Goal: Communication & Community: Answer question/provide support

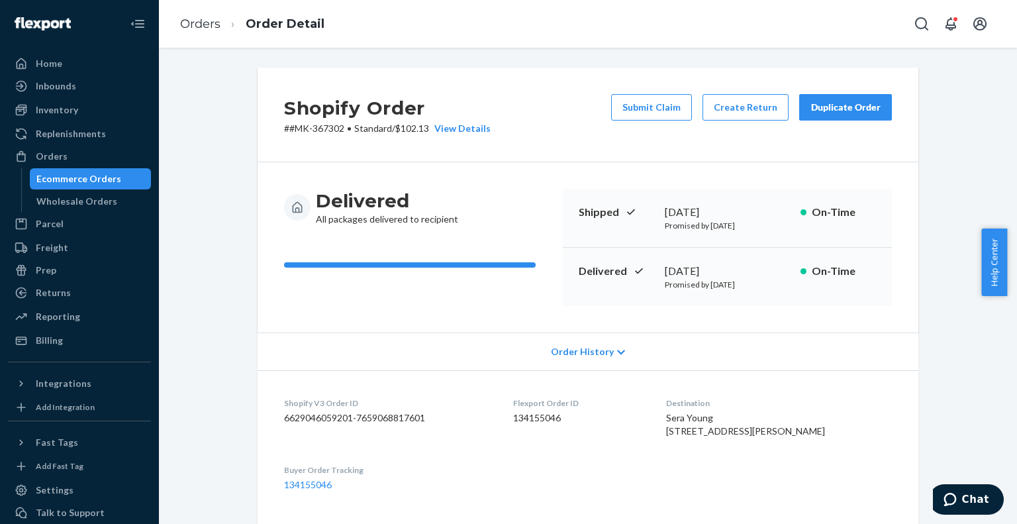
click at [120, 171] on div "Ecommerce Orders" at bounding box center [90, 178] width 119 height 19
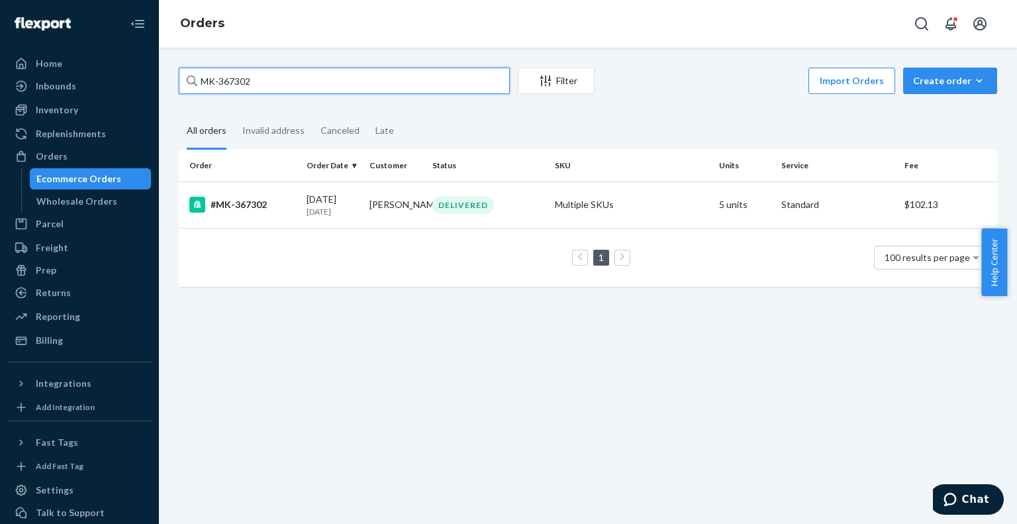
paste input "BKH8UITOGL"
drag, startPoint x: 259, startPoint y: 83, endPoint x: 169, endPoint y: 79, distance: 90.1
click at [169, 79] on div "BKH8UITOGL Filter Import Orders Create order Ecommerce order Removal order All …" at bounding box center [588, 184] width 838 height 232
type input "BKH8UITOGL"
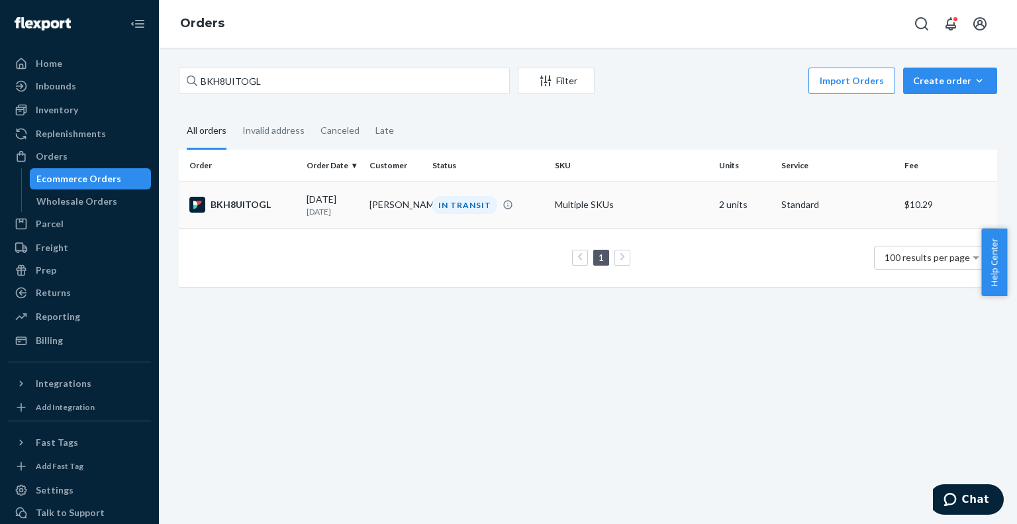
click at [246, 199] on div "BKH8UITOGL" at bounding box center [242, 205] width 107 height 16
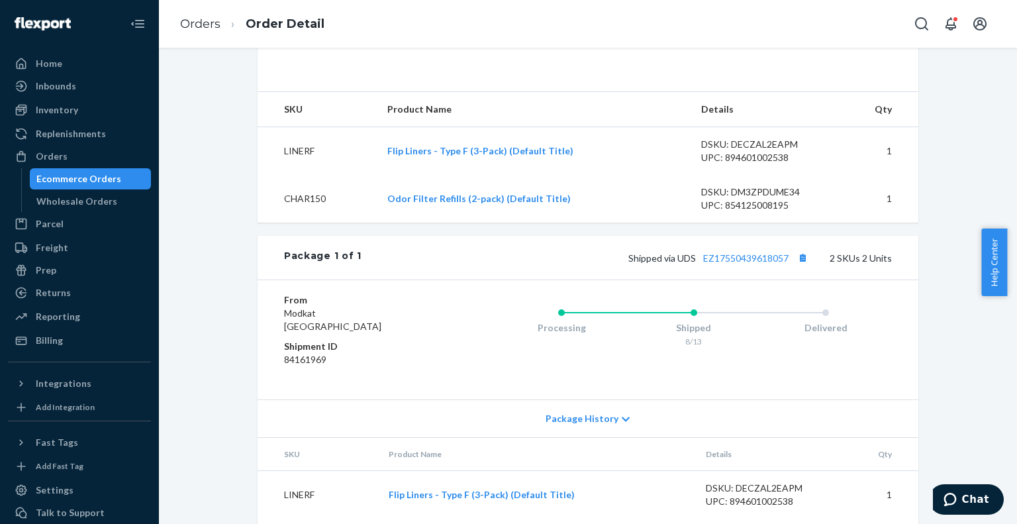
scroll to position [397, 0]
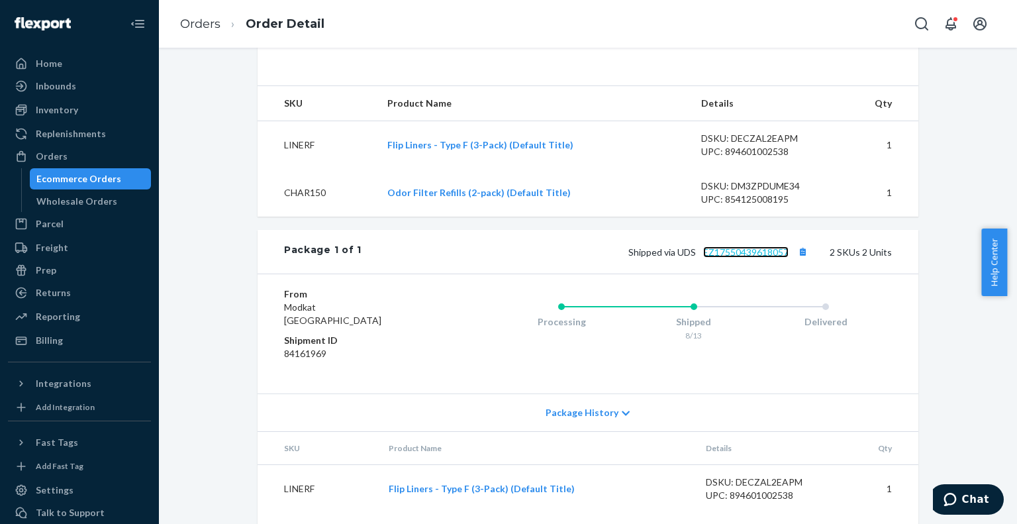
click at [755, 257] on link "EZ17550439618057" at bounding box center [745, 251] width 85 height 11
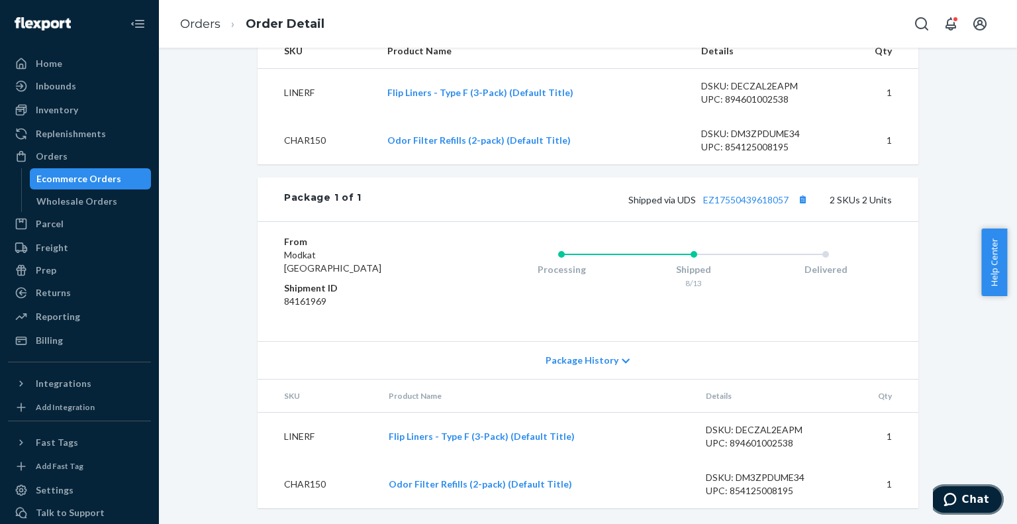
click at [962, 497] on span "Chat" at bounding box center [952, 498] width 19 height 13
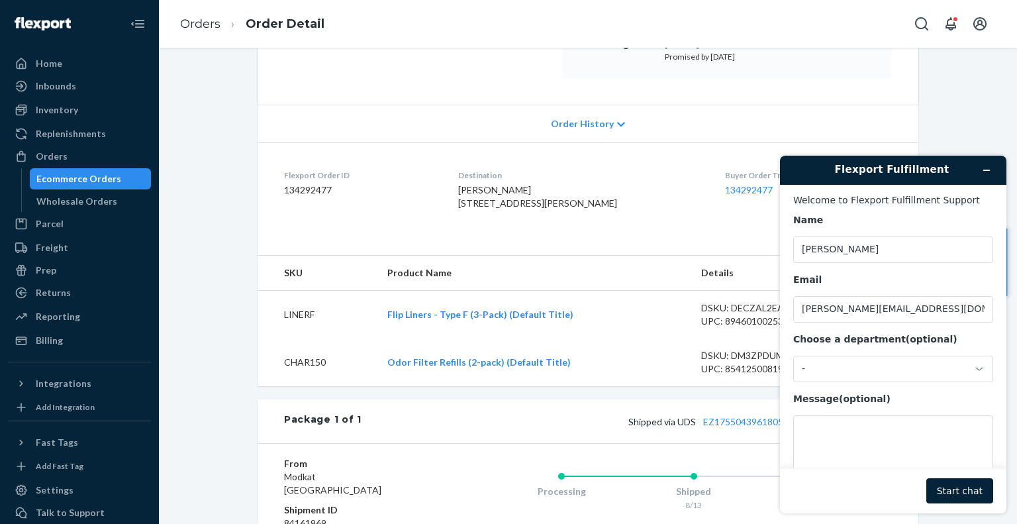
scroll to position [222, 0]
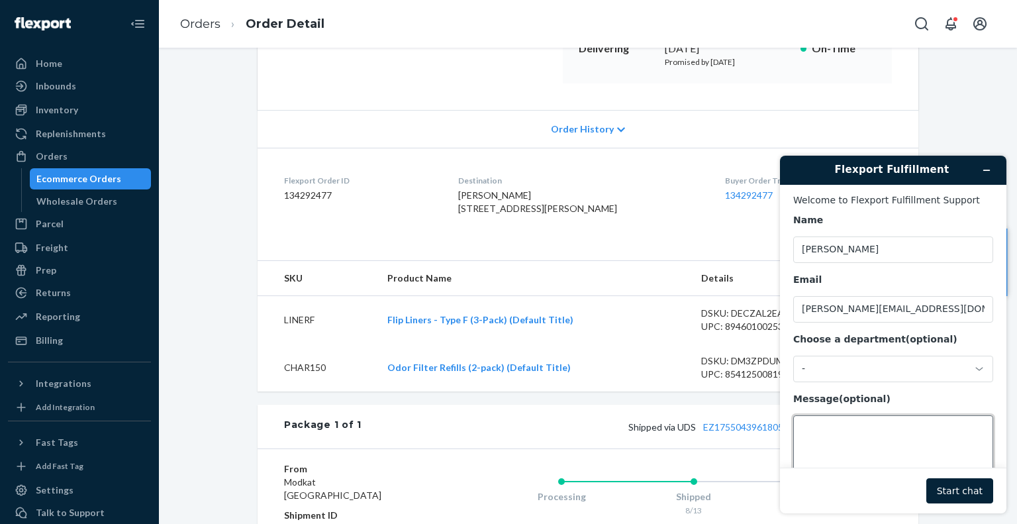
click at [862, 439] on textarea "Message (optional)" at bounding box center [893, 452] width 200 height 74
paste textarea "Will-Call"
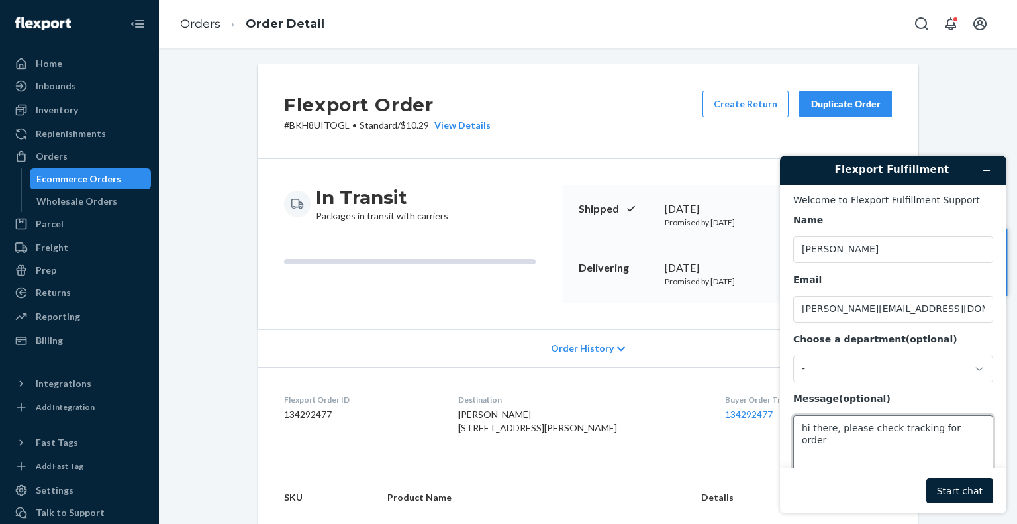
scroll to position [0, 0]
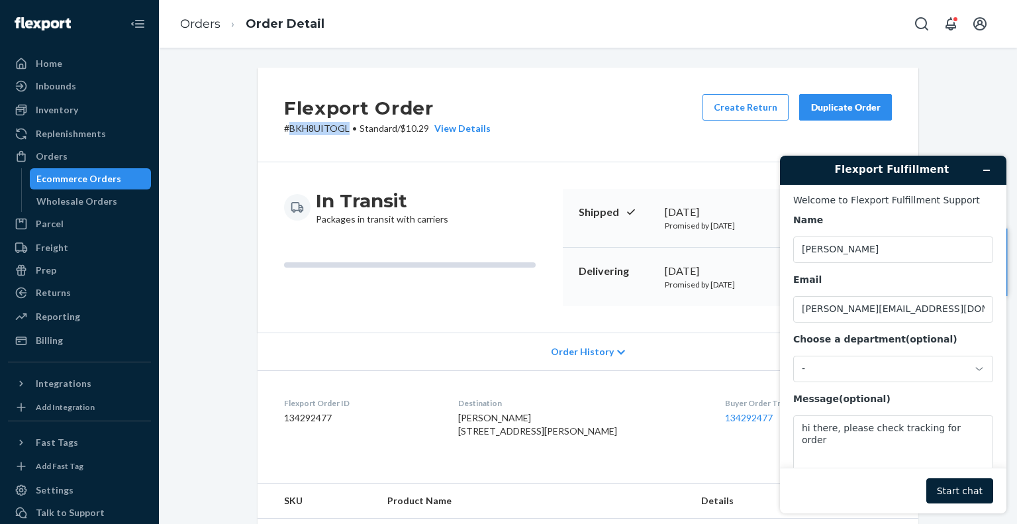
drag, startPoint x: 341, startPoint y: 124, endPoint x: 284, endPoint y: 128, distance: 57.1
click at [284, 128] on p "# BKH8UITOGL • Standard / $10.29 View Details" at bounding box center [387, 128] width 207 height 13
copy p "BKH8UITOGL"
click at [967, 432] on textarea "hi there, please check tracking for order" at bounding box center [893, 452] width 200 height 74
paste textarea "BKH8UITOGL"
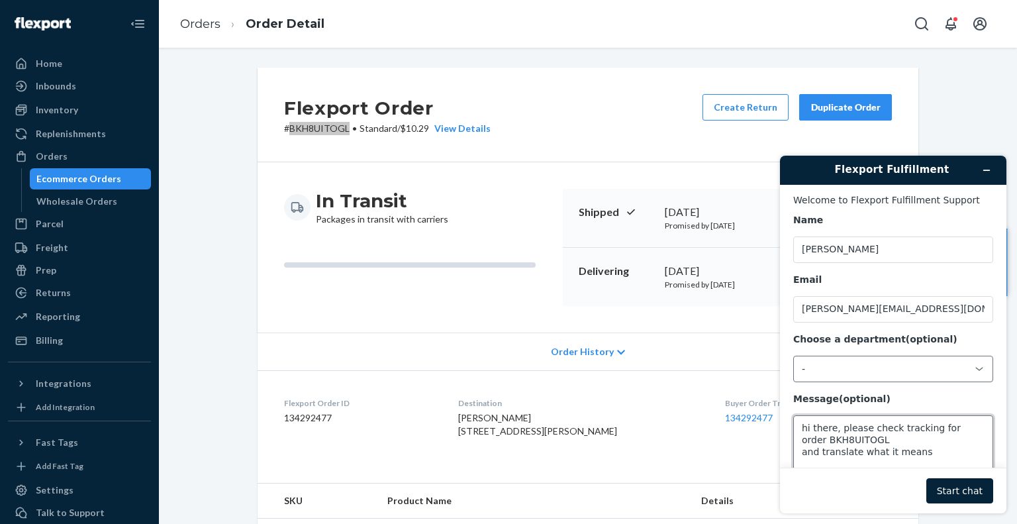
paste textarea "The package has been sent to Will-Call, Please contact for available pickup tim…"
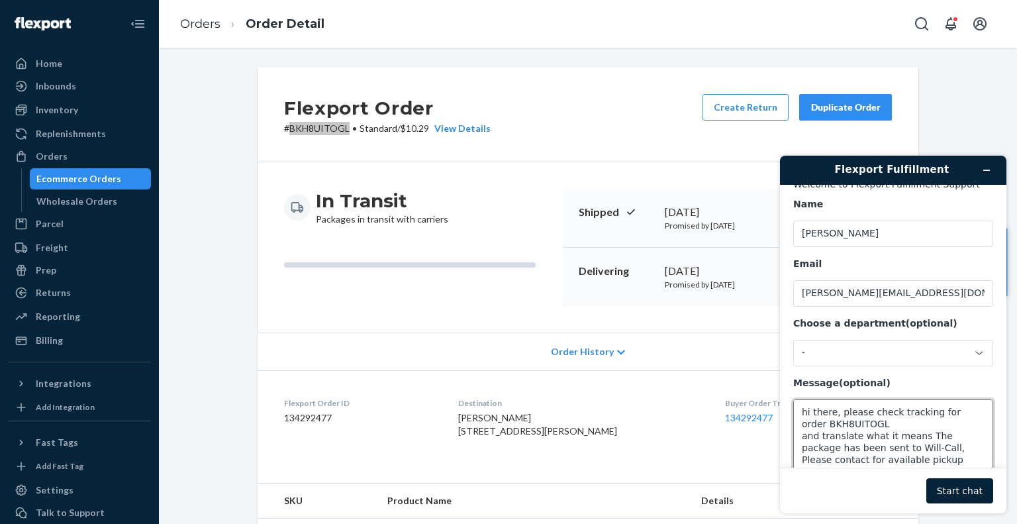
scroll to position [22, 0]
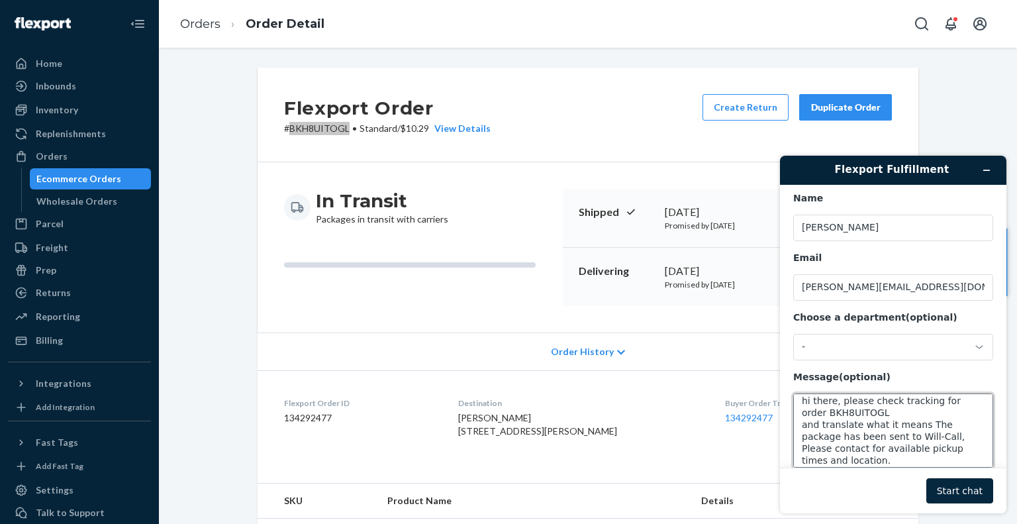
type textarea "hi there, please check tracking for order BKH8UITOGL and translate what it mean…"
click at [937, 494] on button "Start chat" at bounding box center [959, 490] width 67 height 25
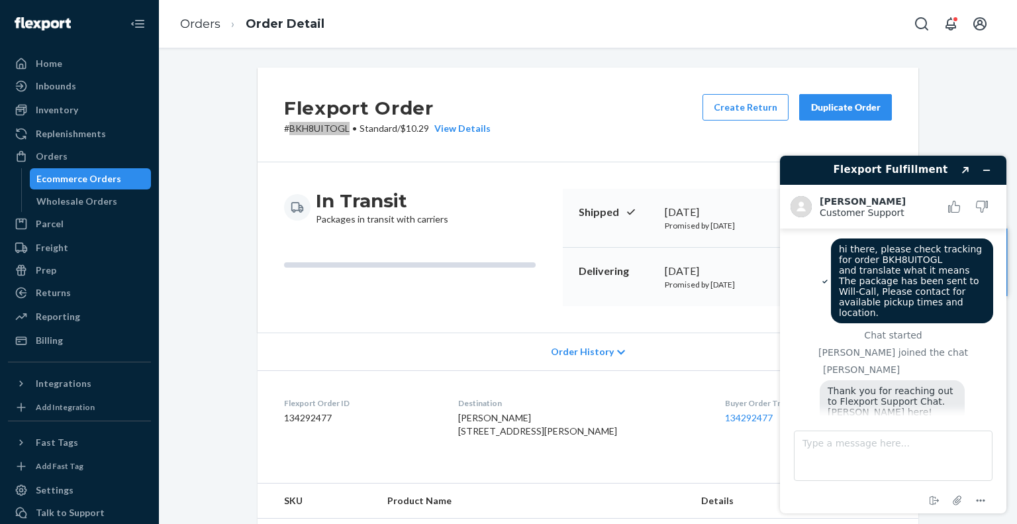
scroll to position [42, 0]
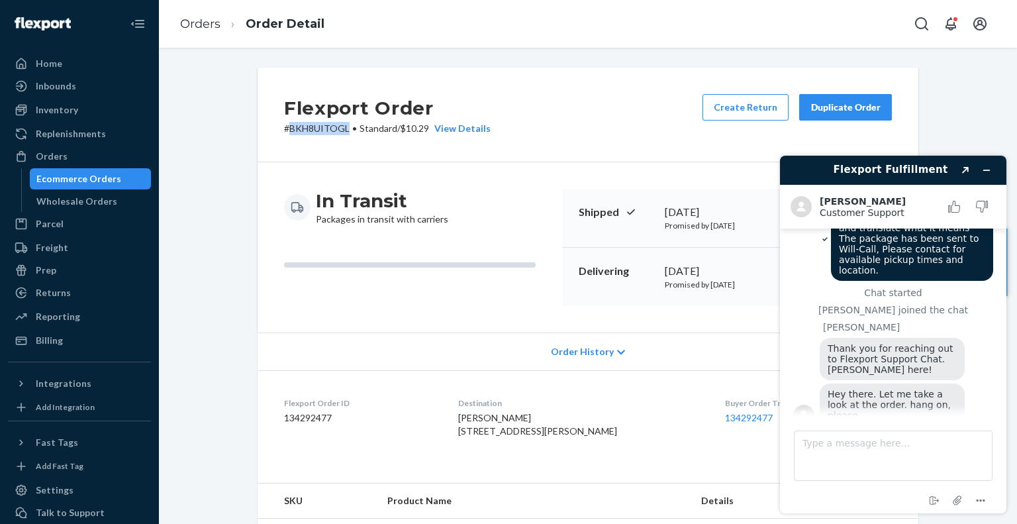
click at [119, 179] on div "Ecommerce Orders" at bounding box center [90, 178] width 119 height 19
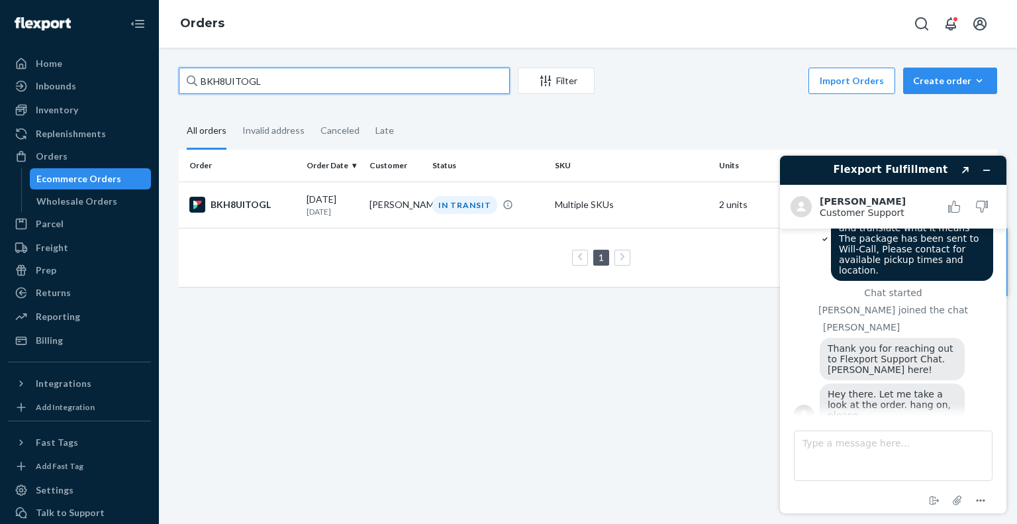
paste input "R1LIJFWOLX"
drag, startPoint x: 280, startPoint y: 77, endPoint x: 165, endPoint y: 74, distance: 115.2
click at [165, 74] on div "R1LIJFWOLX Filter Import Orders Create order Ecommerce order Removal order All …" at bounding box center [588, 286] width 858 height 476
type input "R1LIJFWOLX"
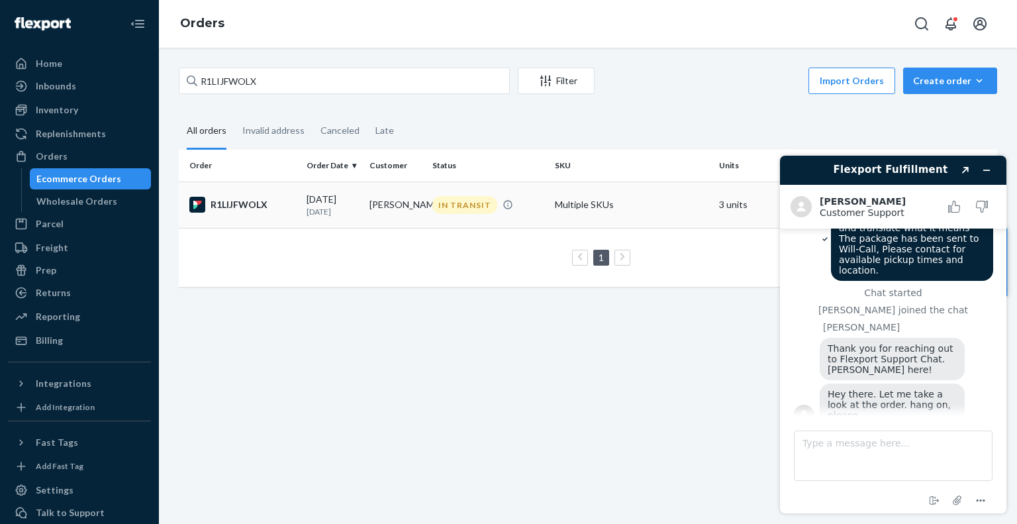
click at [220, 199] on div "R1LIJFWOLX" at bounding box center [242, 205] width 107 height 16
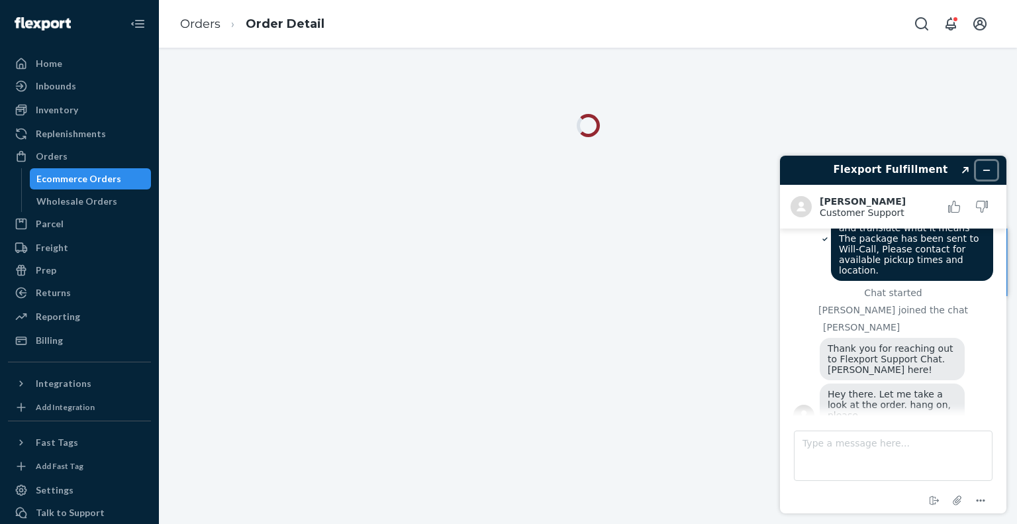
click at [986, 172] on icon "Minimize widget" at bounding box center [986, 169] width 9 height 9
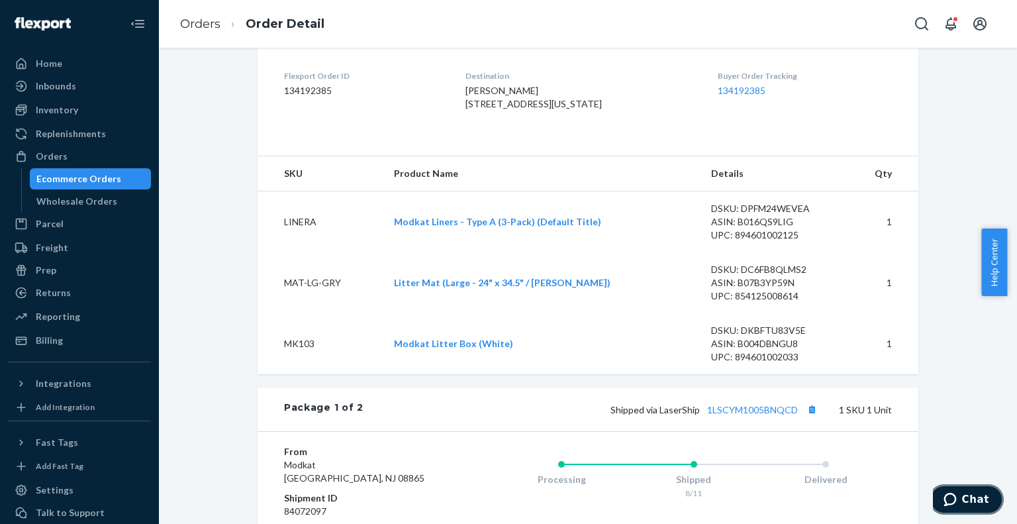
scroll to position [331, 0]
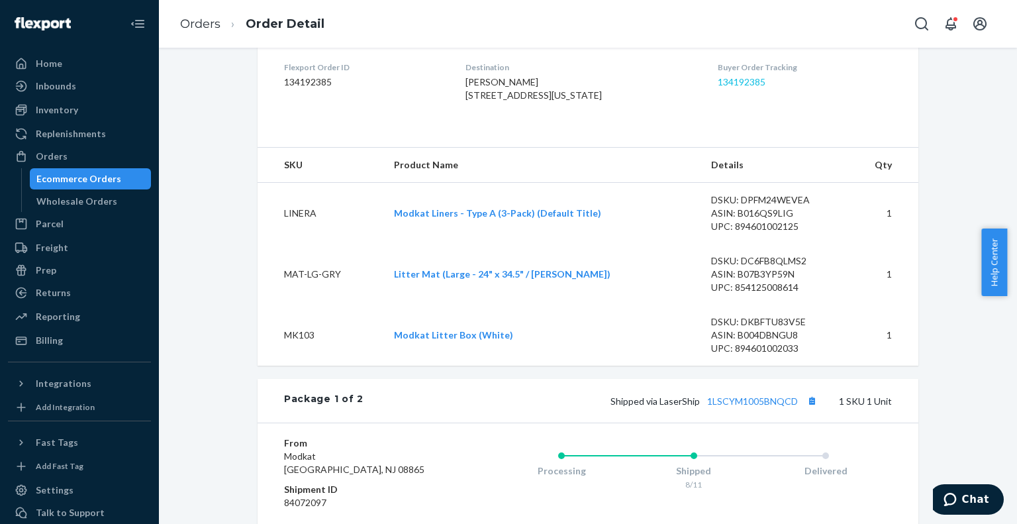
click at [727, 87] on link "134192385" at bounding box center [741, 81] width 48 height 11
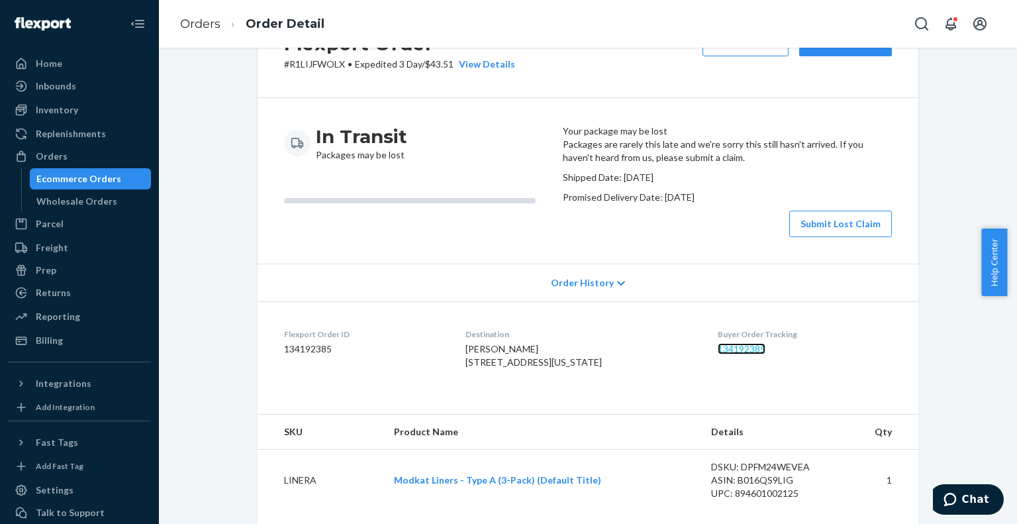
scroll to position [0, 0]
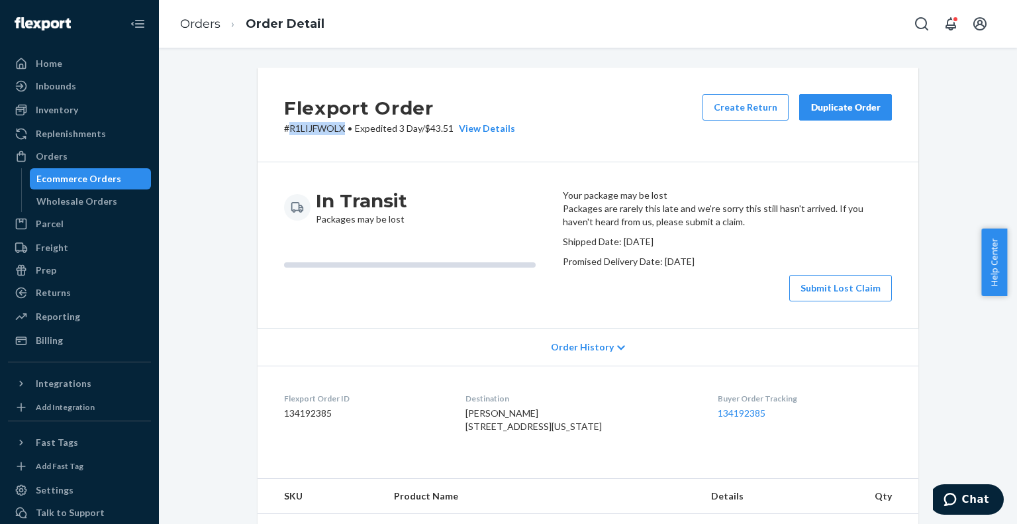
drag, startPoint x: 342, startPoint y: 129, endPoint x: 285, endPoint y: 125, distance: 57.1
click at [285, 125] on p "# R1LIJFWOLX • Expedited 3 Day / $43.51 View Details" at bounding box center [399, 128] width 231 height 13
copy p "R1LIJFWOLX"
click at [961, 505] on span "Chat" at bounding box center [952, 498] width 19 height 13
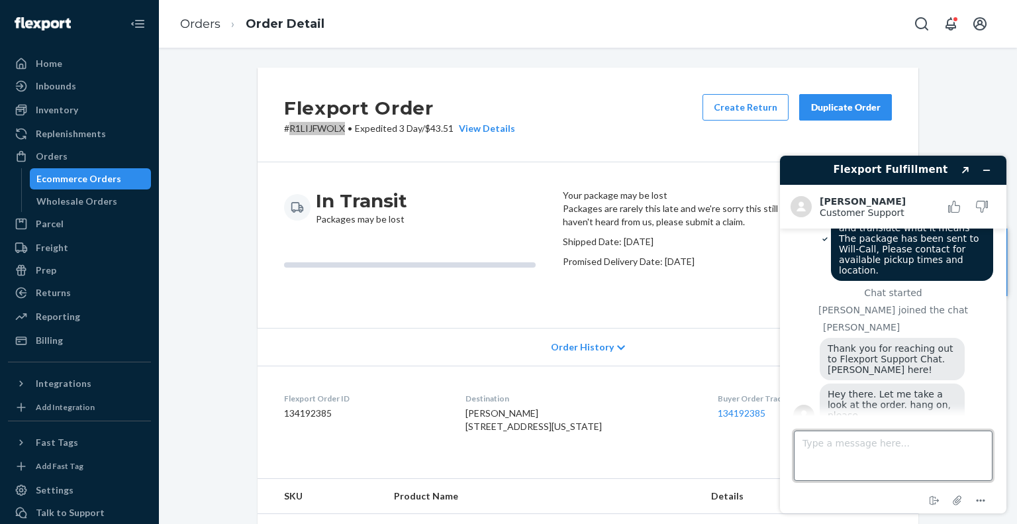
click at [832, 459] on textarea "Type a message here..." at bounding box center [893, 455] width 199 height 50
paste textarea "R1LIJFWOLX"
type textarea "and this order R1LIJFWOLX"
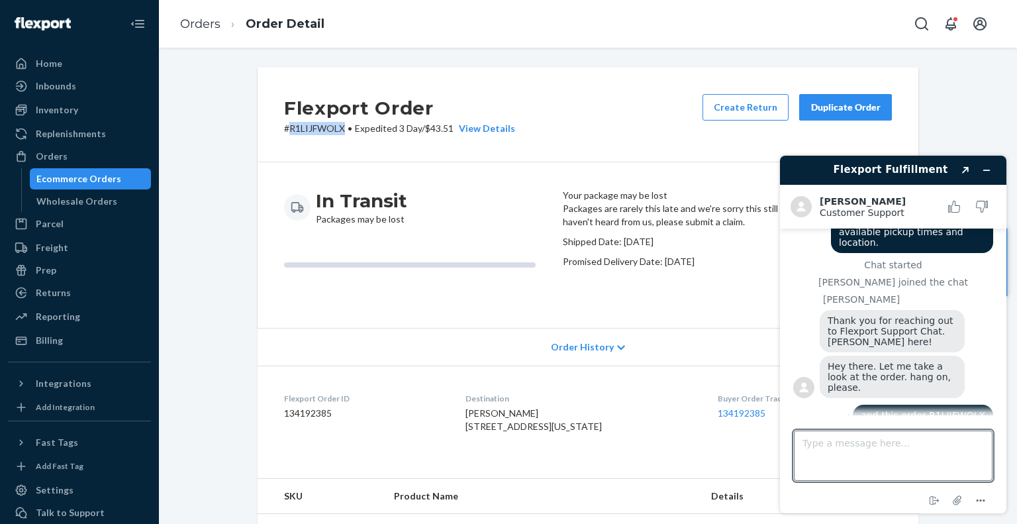
click at [103, 178] on div "Ecommerce Orders" at bounding box center [78, 178] width 85 height 13
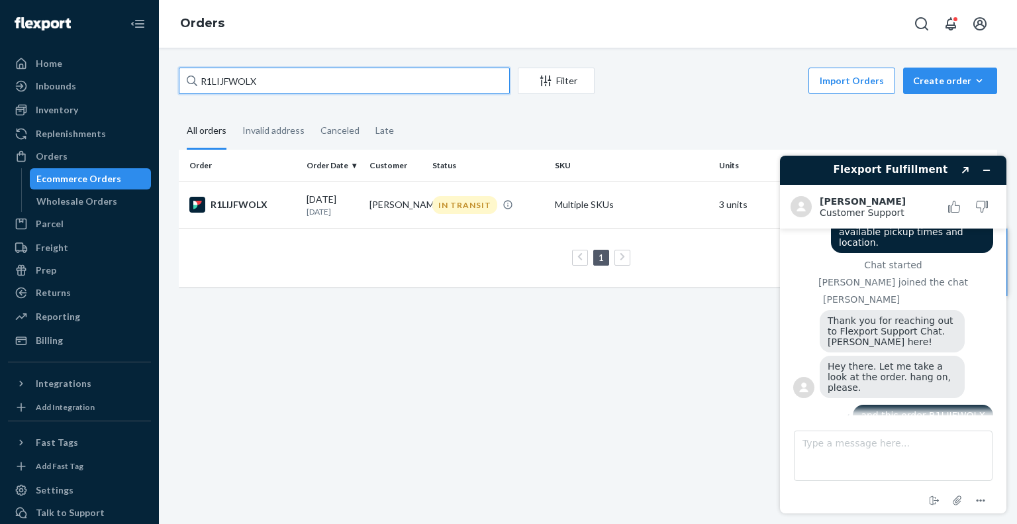
drag, startPoint x: 285, startPoint y: 84, endPoint x: 183, endPoint y: 62, distance: 104.2
click at [183, 62] on div "R1LIJFWOLX Filter Import Orders Create order Ecommerce order Removal order All …" at bounding box center [588, 286] width 858 height 476
paste input "[EMAIL_ADDRESS][DOMAIN_NAME]"
type input "R1LIJFWOLX"
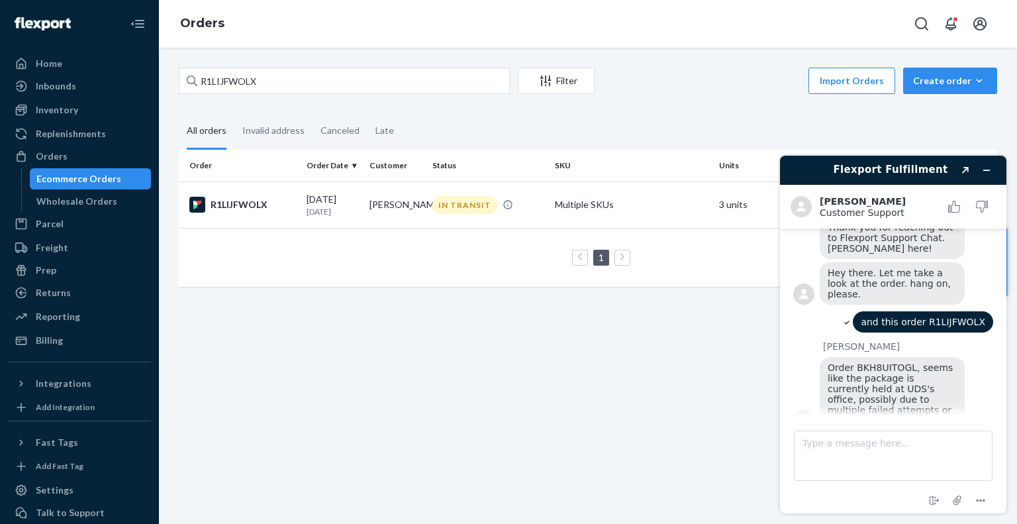
click at [868, 380] on span "Order BKH8UITOGL, seems like the package is currently held at UDS's office, pos…" at bounding box center [891, 394] width 128 height 64
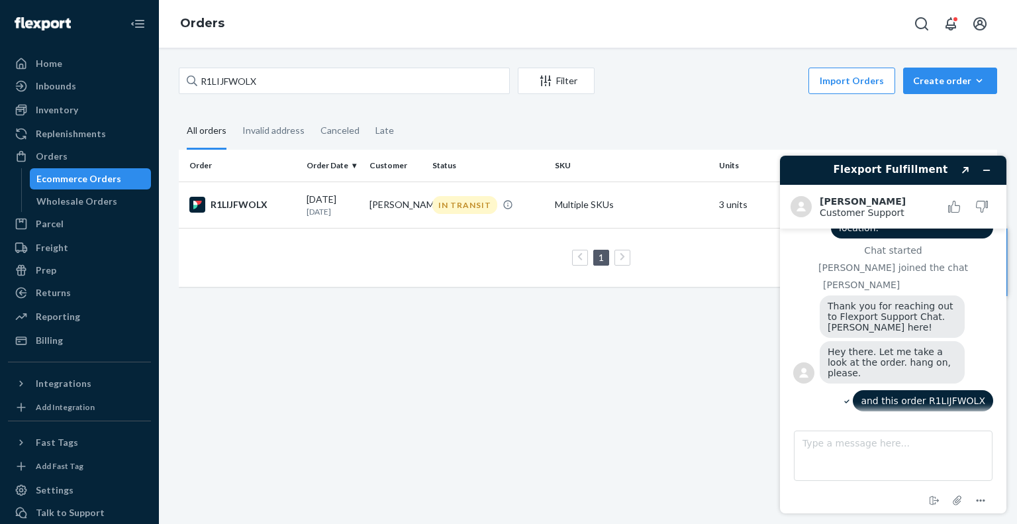
scroll to position [216, 0]
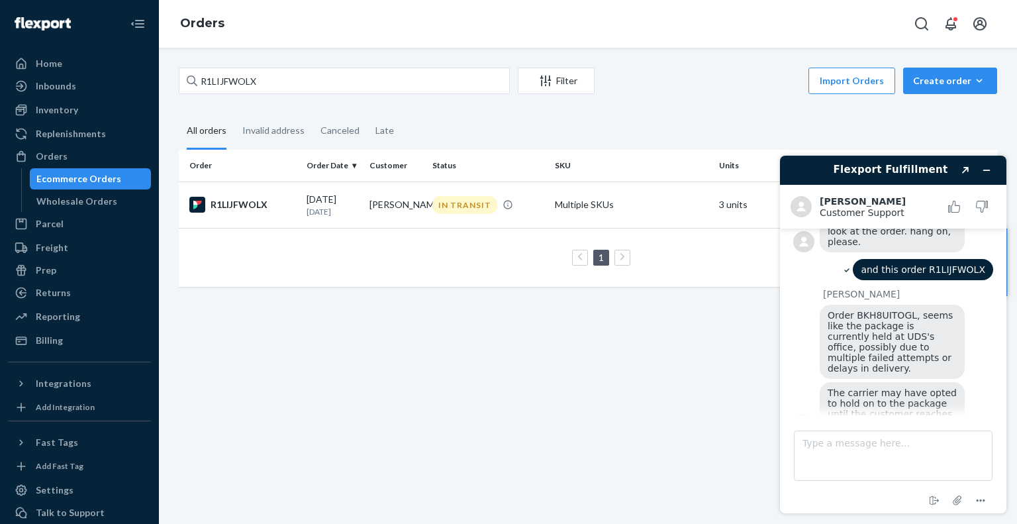
click at [943, 387] on span "The carrier may have opted to hold on to the package until the customer reaches…" at bounding box center [893, 408] width 132 height 42
click at [931, 452] on textarea "Type a message here..." at bounding box center [893, 455] width 199 height 50
type textarea "can we get address and phone number?"
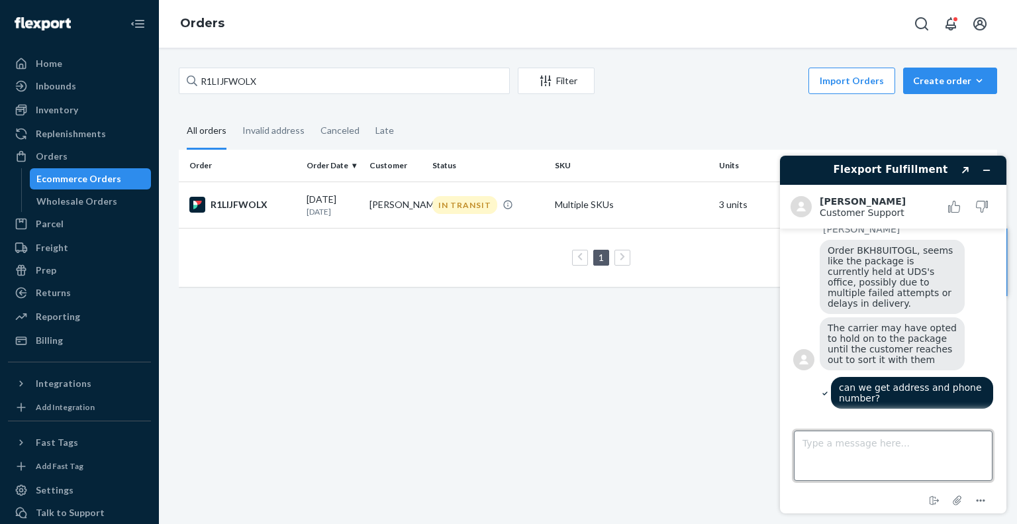
scroll to position [254, 0]
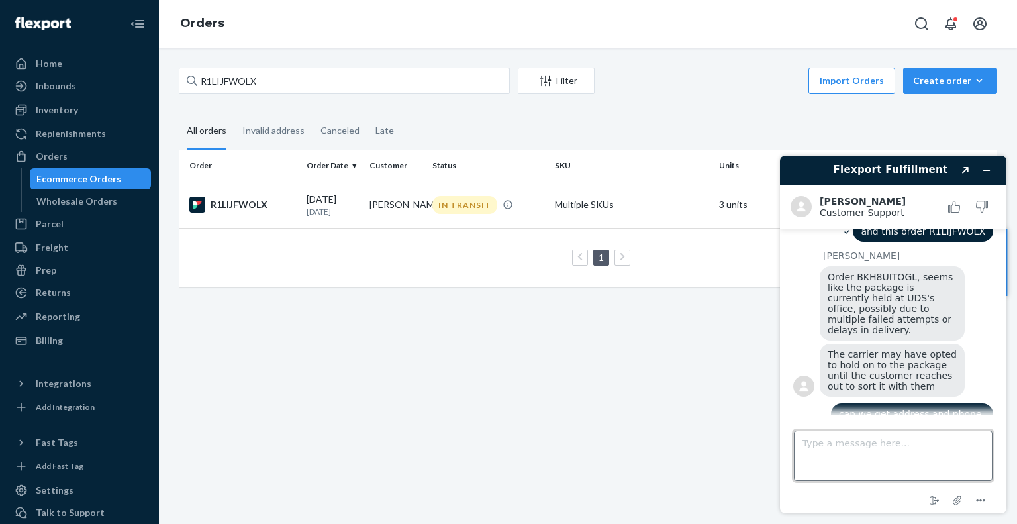
click at [908, 449] on textarea "Type a message here..." at bounding box center [893, 455] width 199 height 50
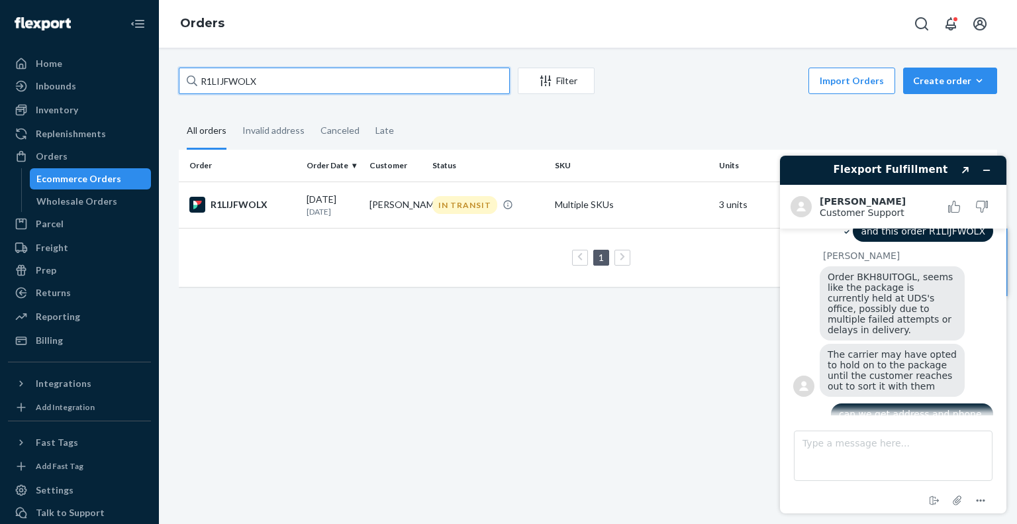
paste input "[GEOGRAPHIC_DATA], [GEOGRAPHIC_DATA], [GEOGRAPHIC_DATA]"
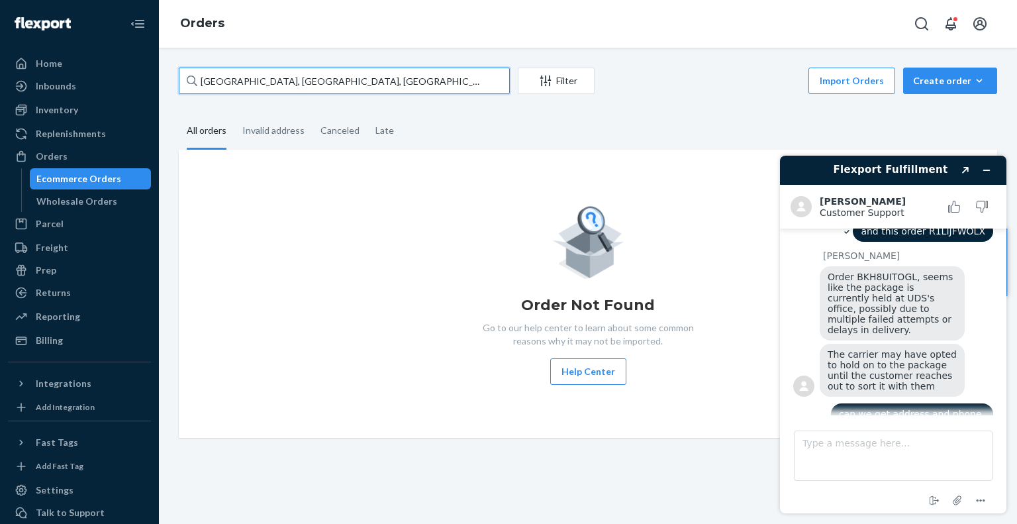
click at [339, 80] on input "[GEOGRAPHIC_DATA], [GEOGRAPHIC_DATA], [GEOGRAPHIC_DATA]" at bounding box center [344, 81] width 331 height 26
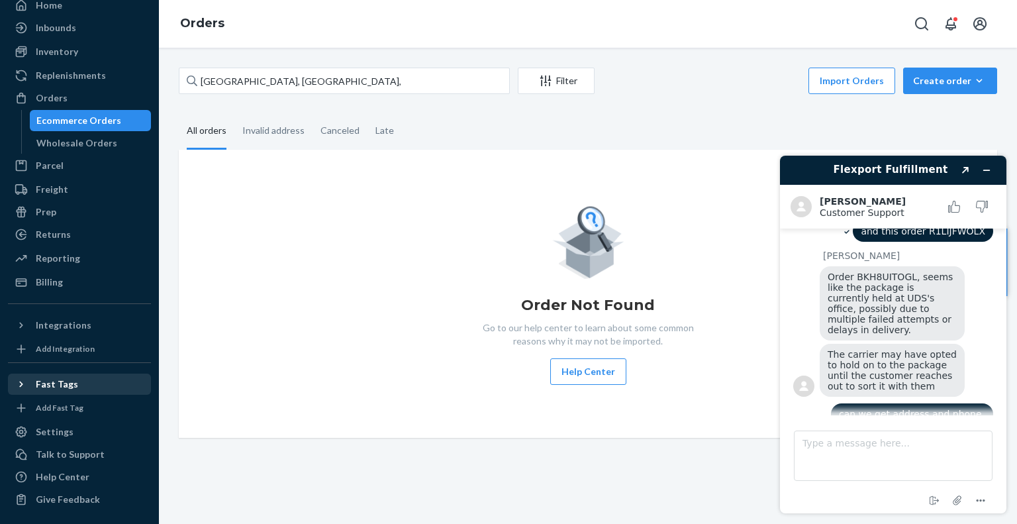
click at [65, 384] on div "Fast Tags" at bounding box center [57, 383] width 42 height 13
click at [72, 386] on div "Fast Tags" at bounding box center [57, 383] width 42 height 13
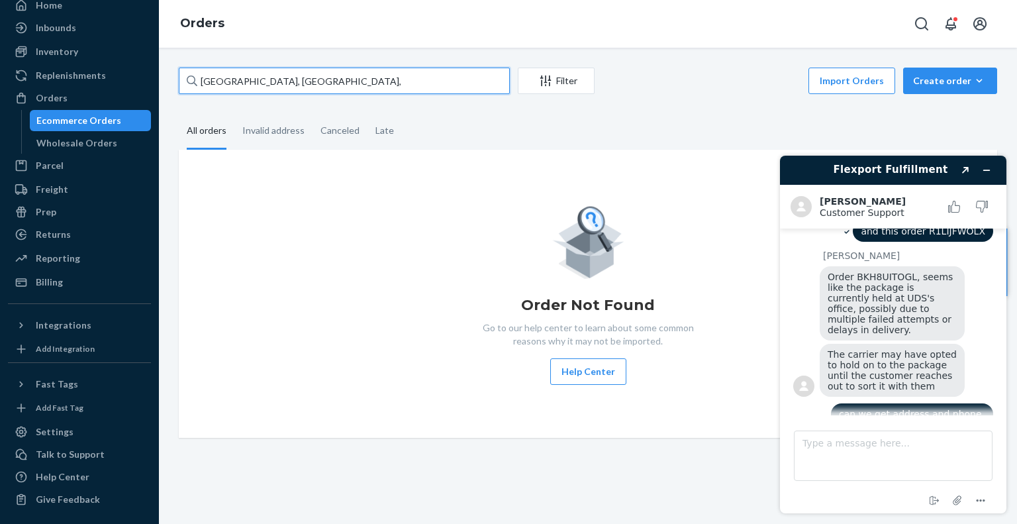
click at [367, 90] on input "[GEOGRAPHIC_DATA], [GEOGRAPHIC_DATA]," at bounding box center [344, 81] width 331 height 26
type input "B"
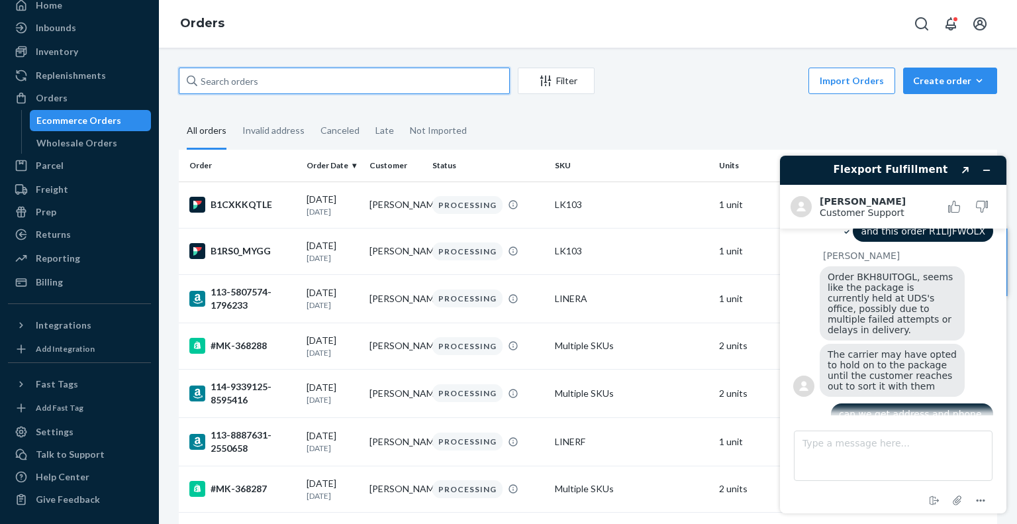
scroll to position [355, 0]
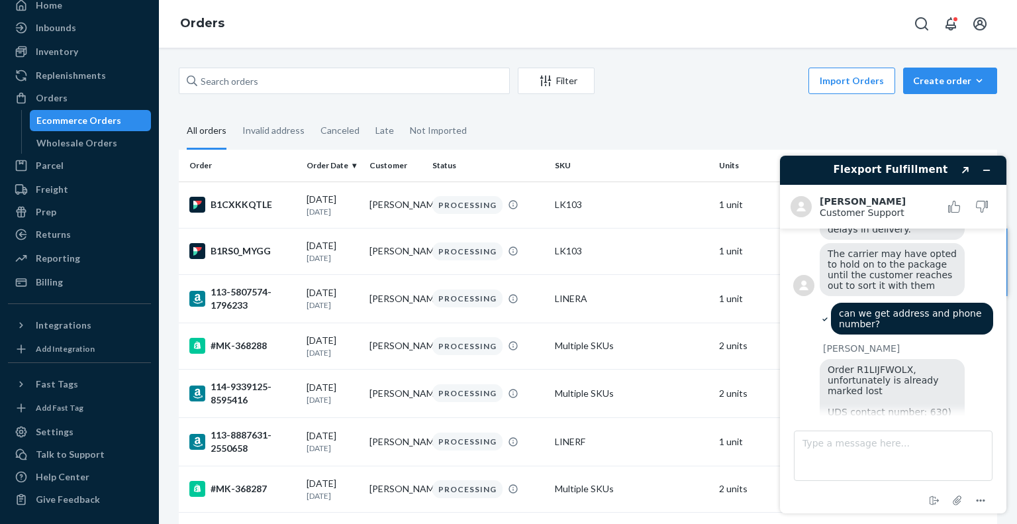
click at [907, 366] on div "Order R1LIJFWOLX, unfortunately is already marked lost UDS contact number: 630)…" at bounding box center [891, 401] width 145 height 85
drag, startPoint x: 829, startPoint y: 346, endPoint x: 917, endPoint y: 398, distance: 103.0
click at [917, 398] on div "Order R1LIJFWOLX, unfortunately is already marked lost UDS contact number: 630)…" at bounding box center [891, 401] width 145 height 85
copy span "Order R1LIJFWOLX, unfortunately is already marked lost UDS contact number: 630)…"
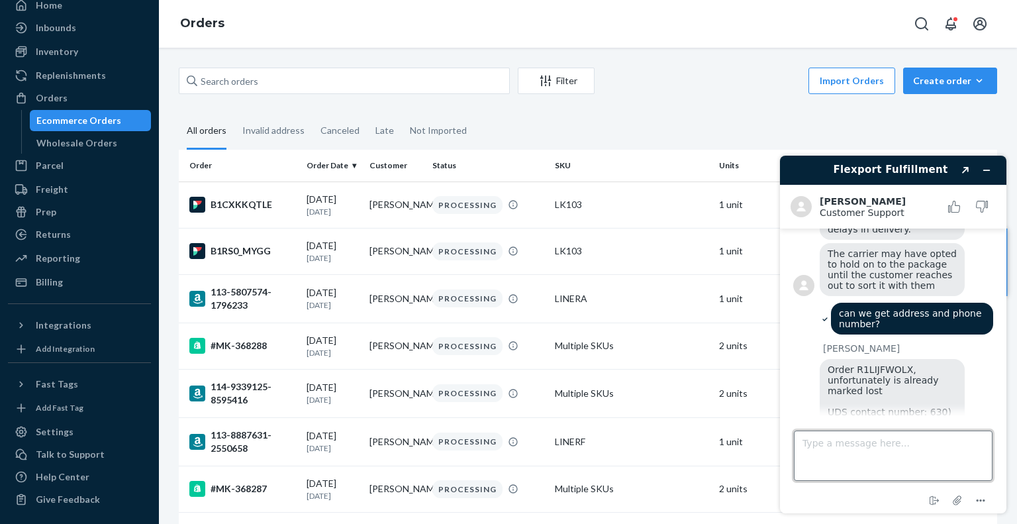
click at [893, 449] on textarea "Type a message here..." at bounding box center [893, 455] width 199 height 50
drag, startPoint x: 879, startPoint y: 297, endPoint x: 831, endPoint y: 287, distance: 48.5
click at [831, 302] on div "can we get address and phone number?" at bounding box center [912, 318] width 162 height 32
copy span "can we get address and phone number?"
click at [858, 447] on textarea "Type a message here..." at bounding box center [893, 455] width 199 height 50
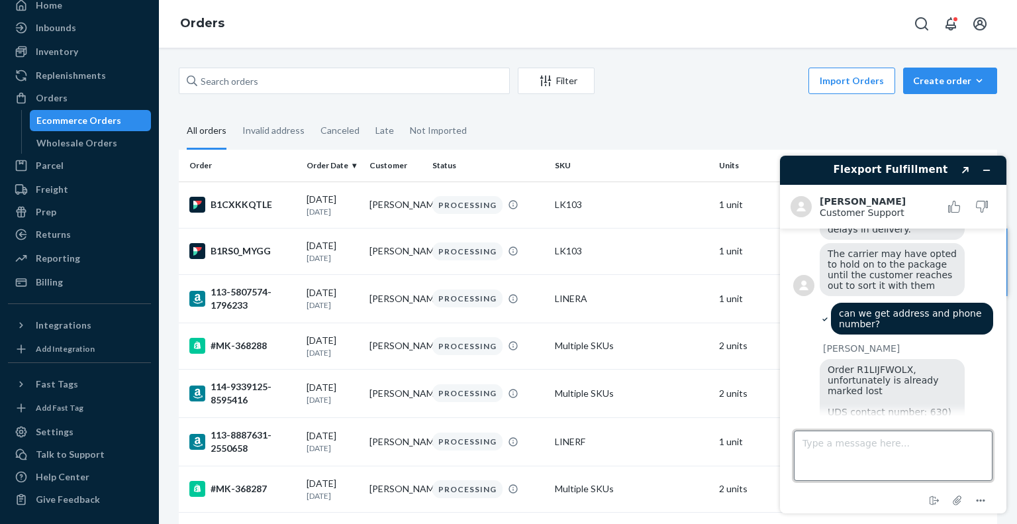
paste textarea "can we get address and phone number?"
type textarea "can we get address and phone number for first order?"
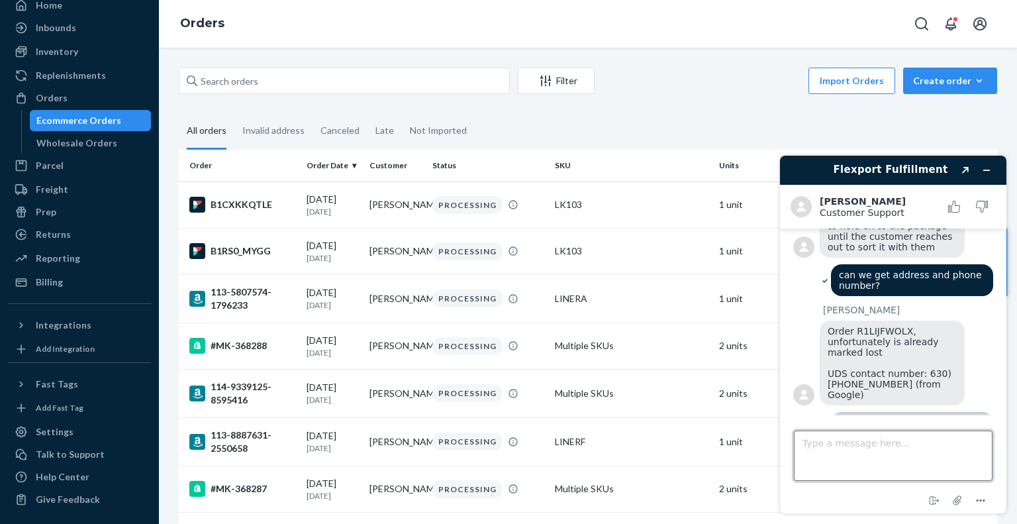
scroll to position [571, 0]
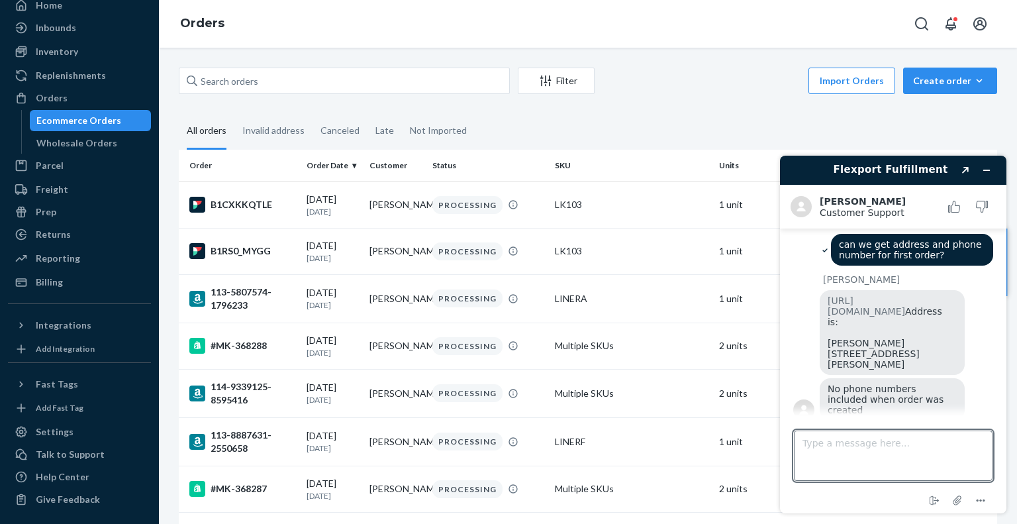
click at [863, 397] on span "No phone numbers included when order was created" at bounding box center [886, 399] width 119 height 32
click at [905, 447] on textarea "Type a message here..." at bounding box center [893, 455] width 199 height 50
type textarea "no"
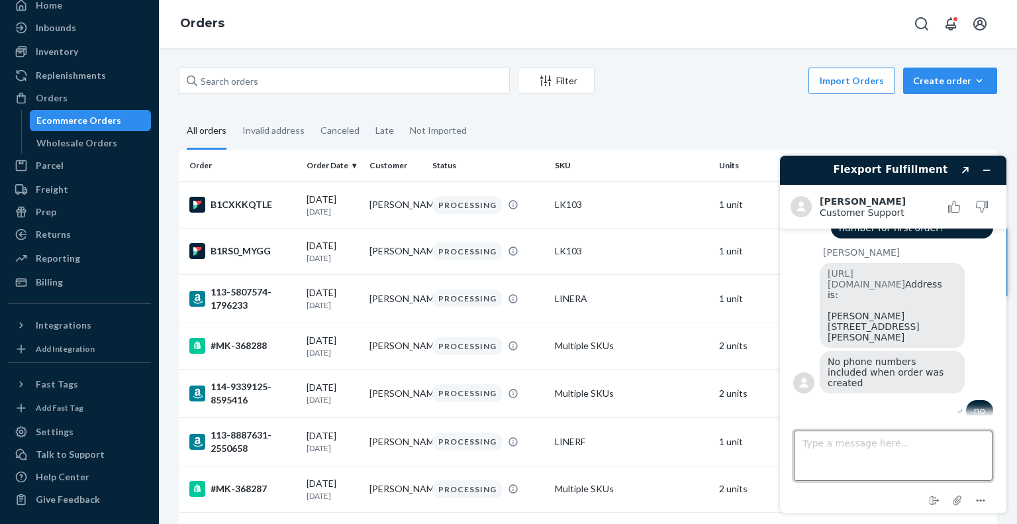
scroll to position [598, 0]
type textarea "i mean where they can get package?"
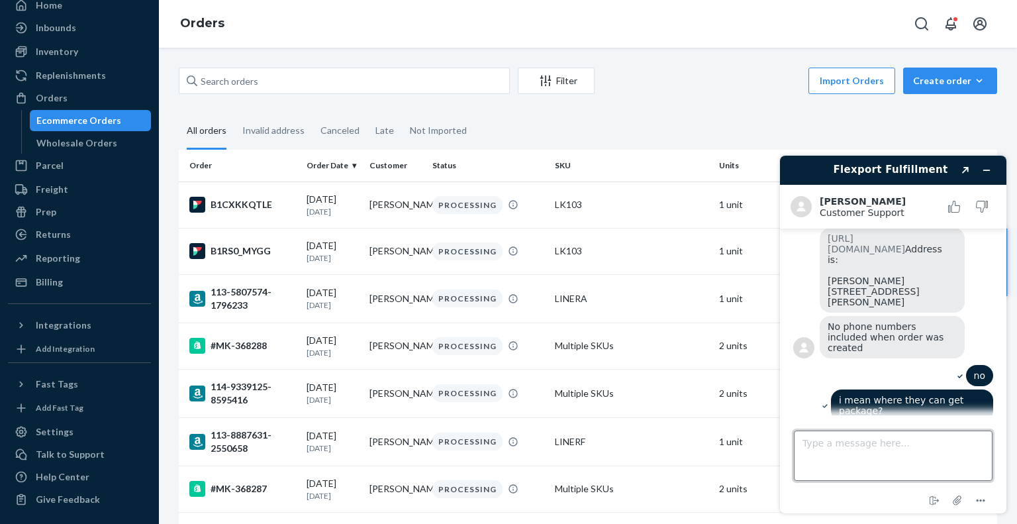
scroll to position [702, 0]
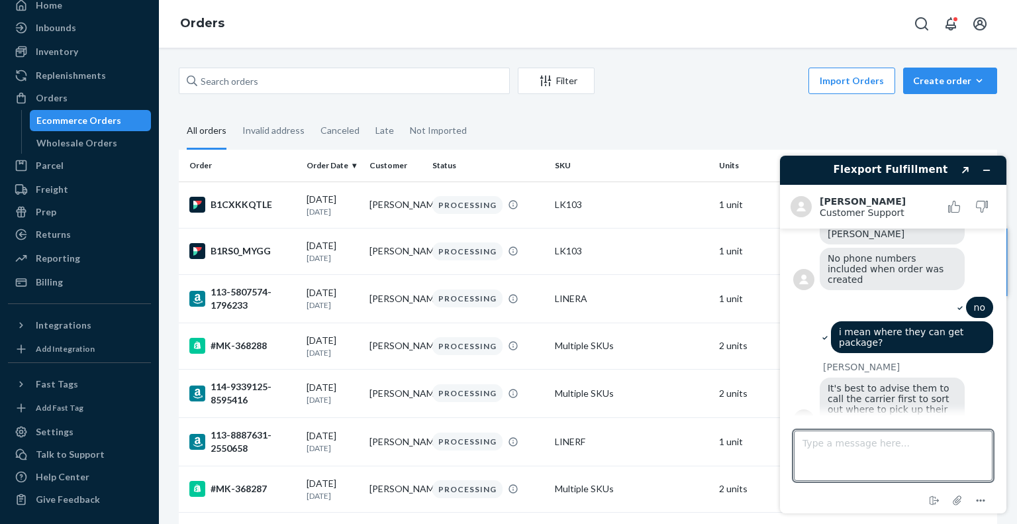
click at [863, 394] on span "It's best to advise them to call the carrier first to sort out where to pick up…" at bounding box center [889, 404] width 124 height 42
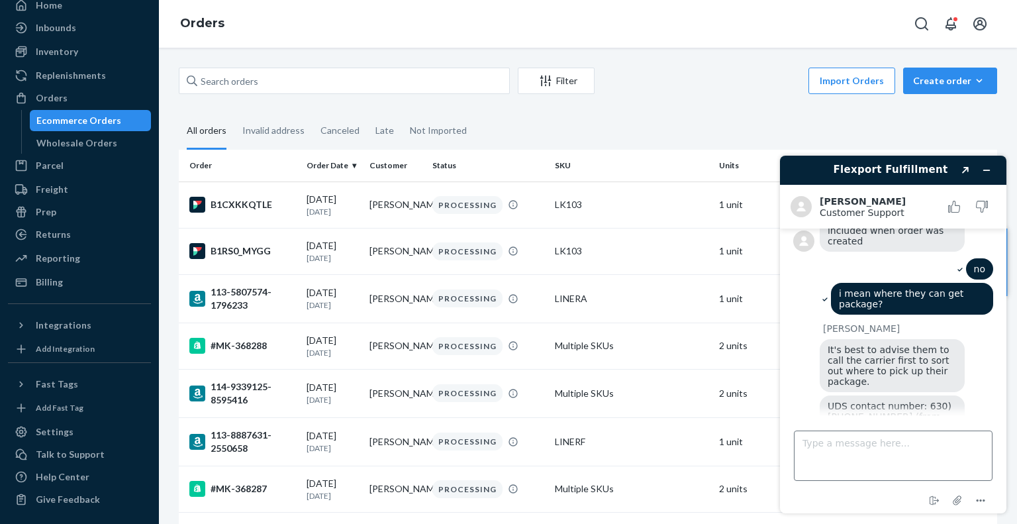
scroll to position [737, 0]
click at [898, 436] on textarea "Type a message here..." at bounding box center [893, 455] width 199 height 50
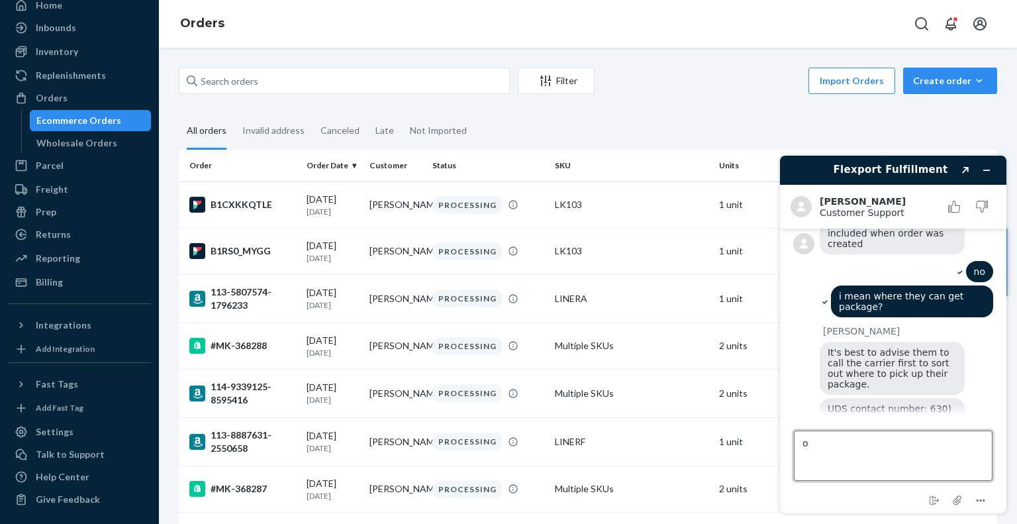
type textarea "ok"
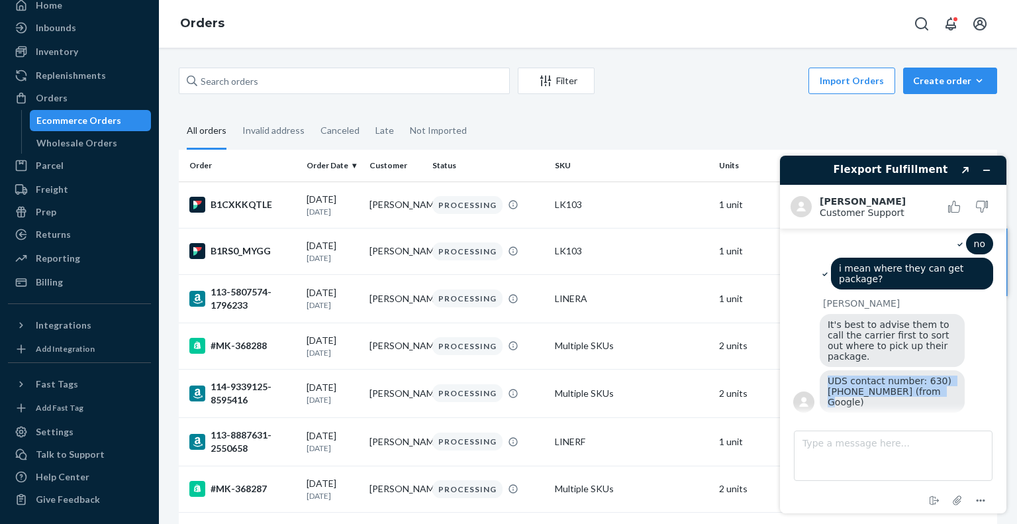
drag, startPoint x: 913, startPoint y: 375, endPoint x: 827, endPoint y: 360, distance: 87.9
click at [827, 370] on div "UDS contact number: 630) [PHONE_NUMBER] (from Google)" at bounding box center [891, 391] width 145 height 42
copy span "UDS contact number: 630) [PHONE_NUMBER] (from Google)"
click at [905, 468] on textarea "Type a message here..." at bounding box center [893, 455] width 199 height 50
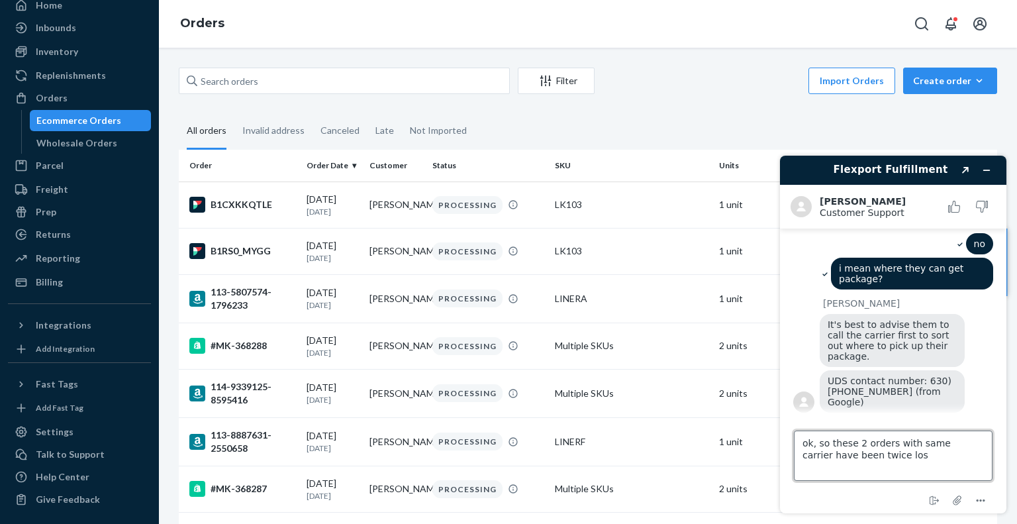
type textarea "ok, so these 2 orders with same carrier have been twice lost"
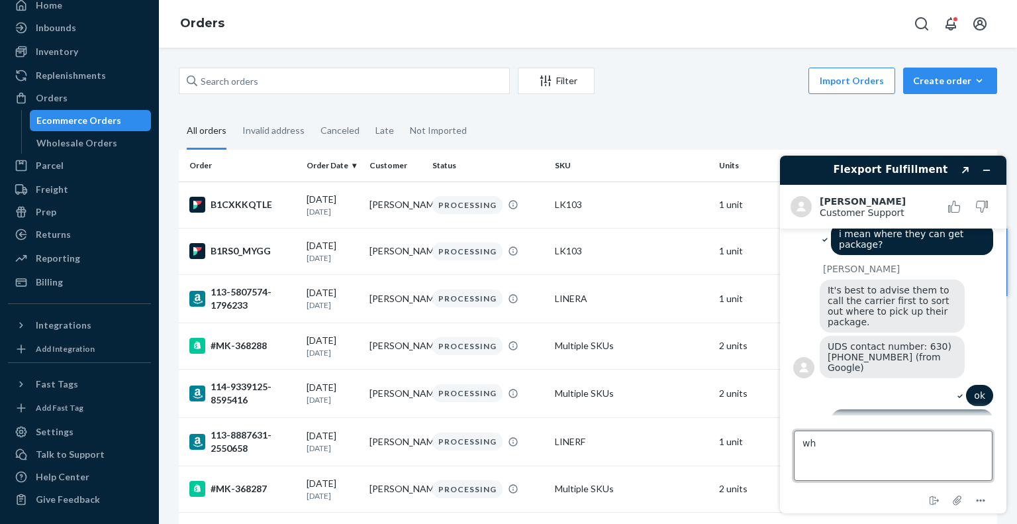
type textarea "w"
type textarea "do you think there is an issue with the carrier ?"
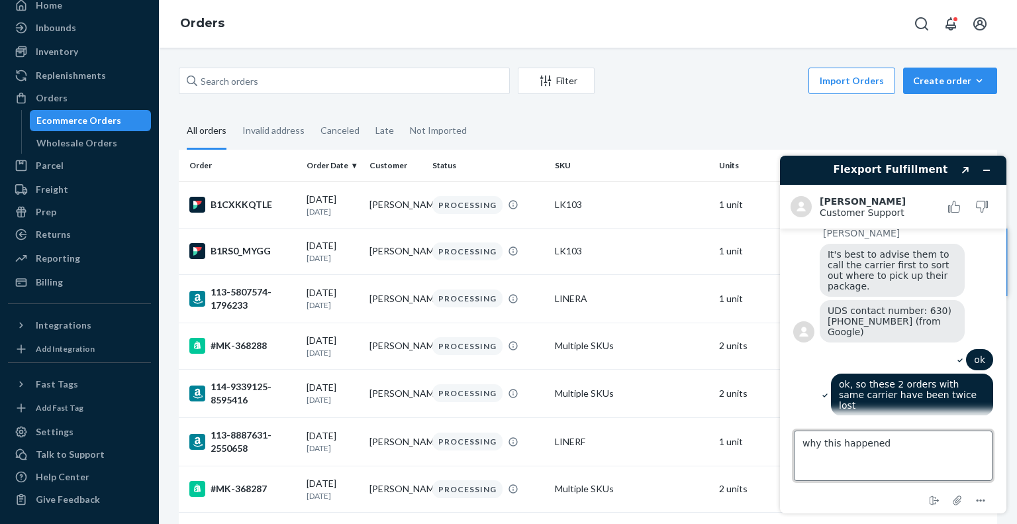
type textarea "why this happened?"
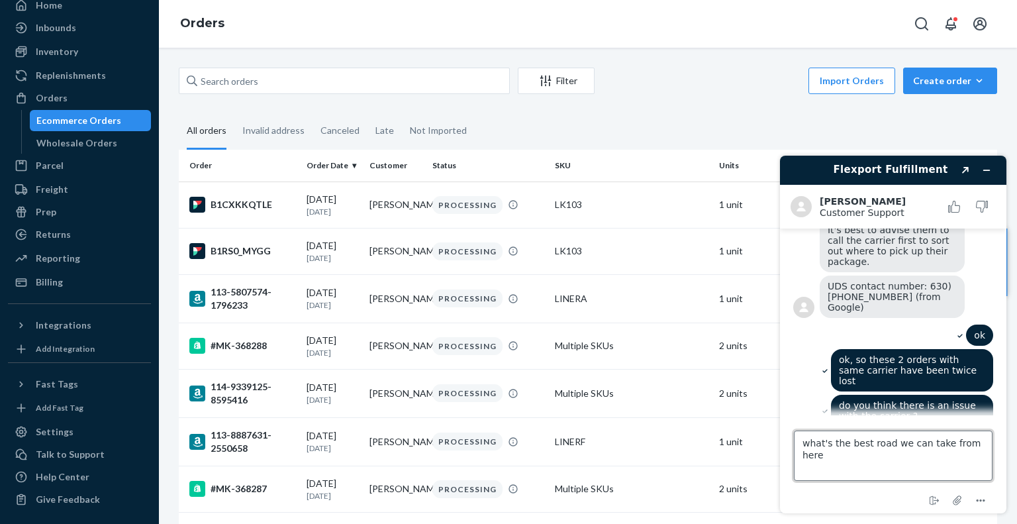
type textarea "what's the best road we can take from here?"
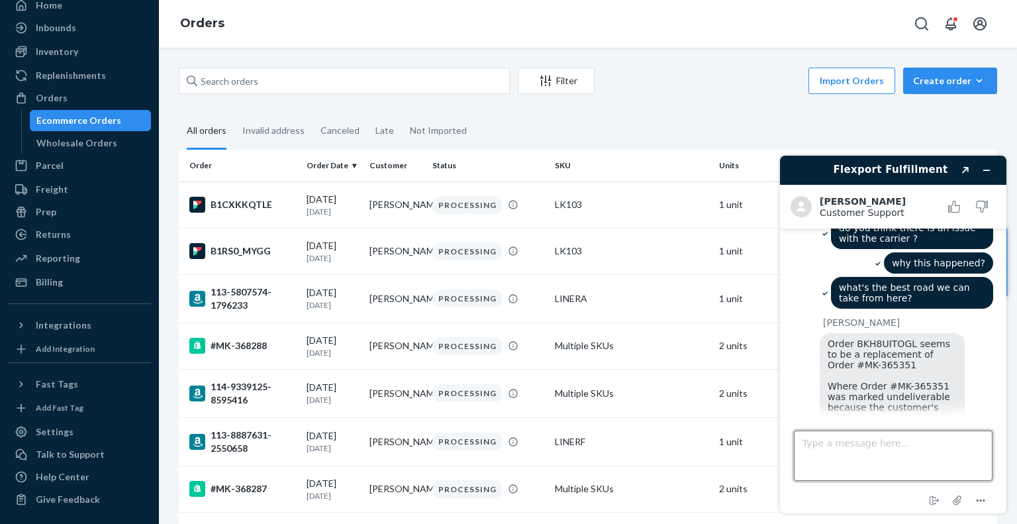
scroll to position [1040, 0]
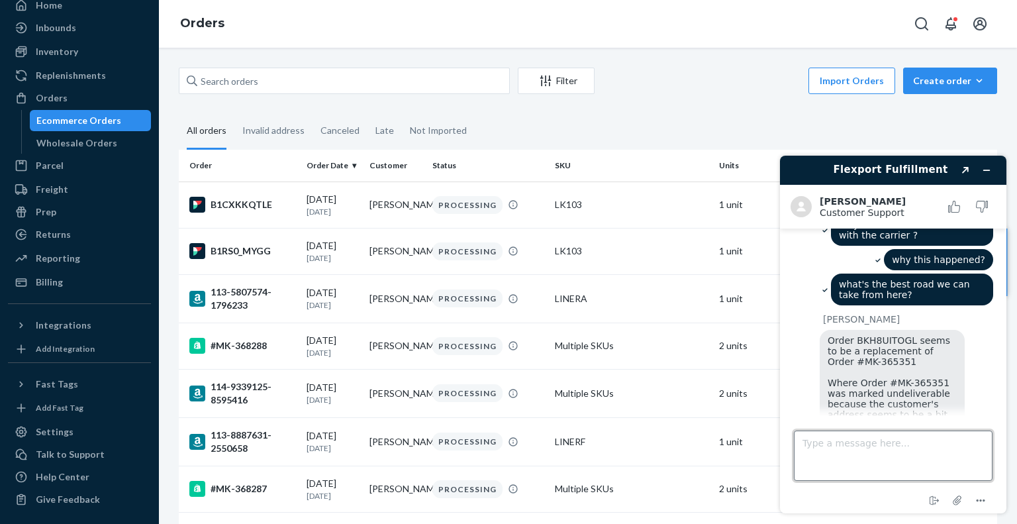
click at [911, 444] on textarea "Type a message here..." at bounding box center [893, 455] width 199 height 50
click at [868, 447] on textarea "Type a message here..." at bounding box center [893, 455] width 199 height 50
type textarea "so both 2 times were lost"
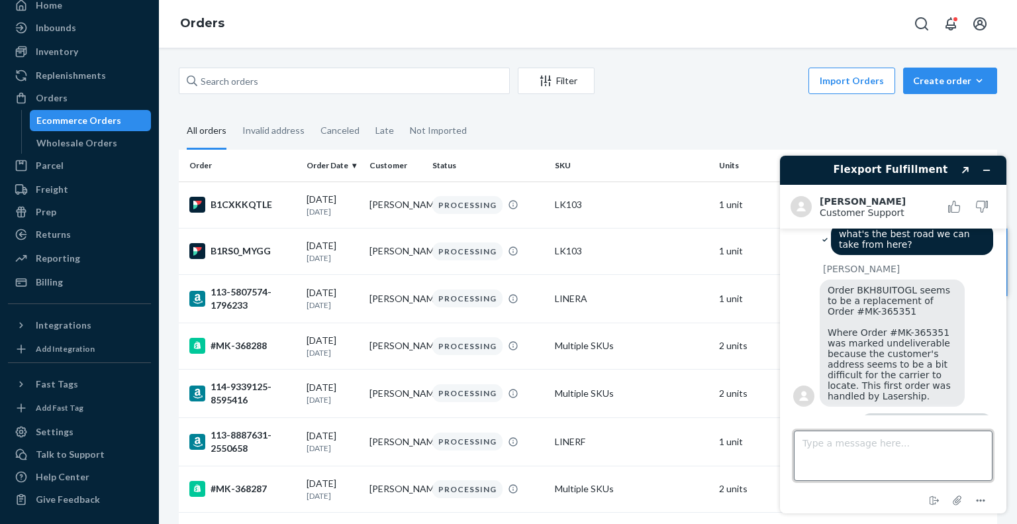
scroll to position [1154, 0]
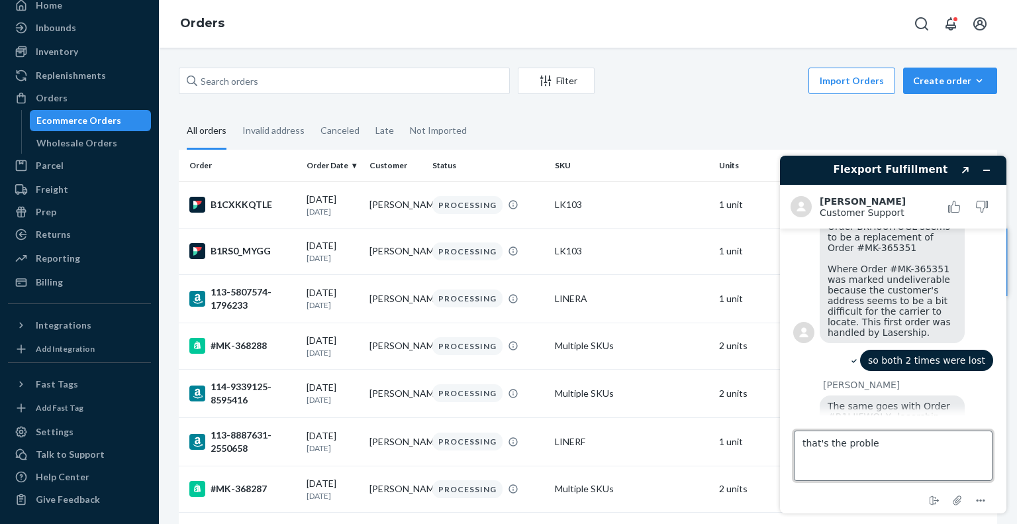
type textarea "that's the problem"
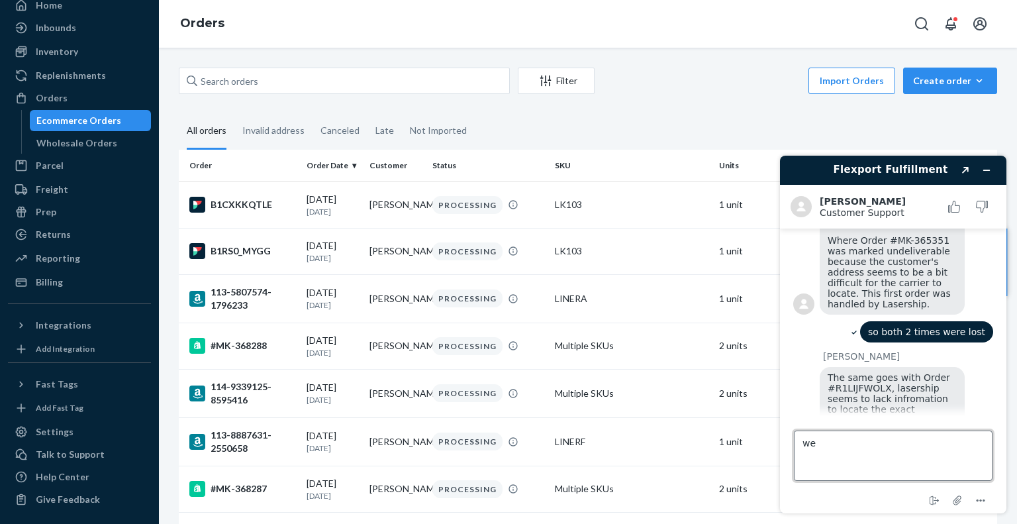
scroll to position [1186, 0]
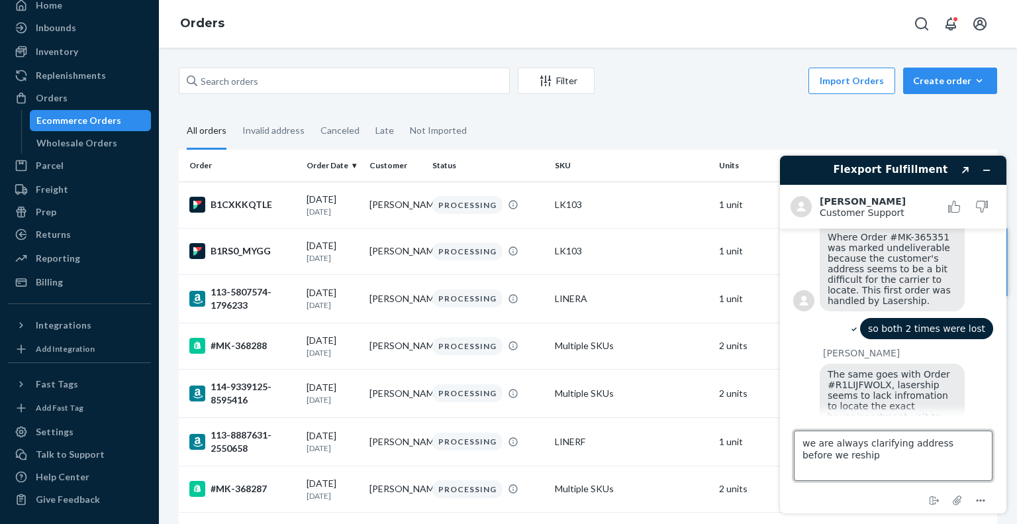
type textarea "we are always clarifying address before we reship"
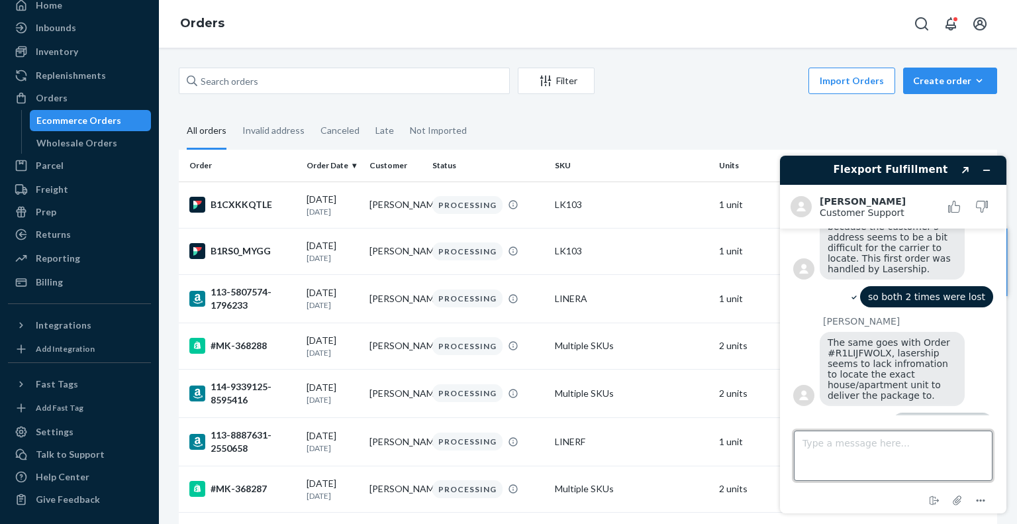
scroll to position [1244, 0]
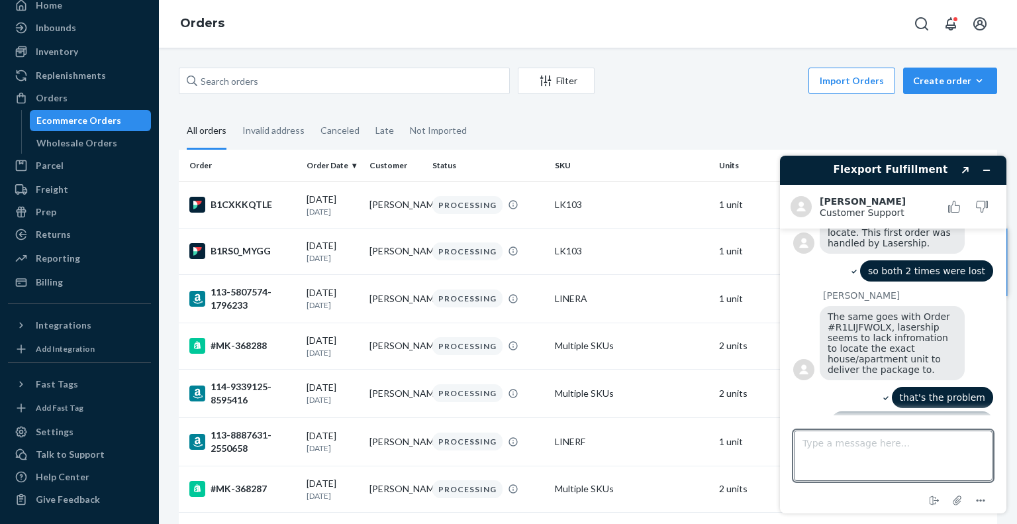
click at [85, 124] on div "Ecommerce Orders" at bounding box center [78, 120] width 85 height 13
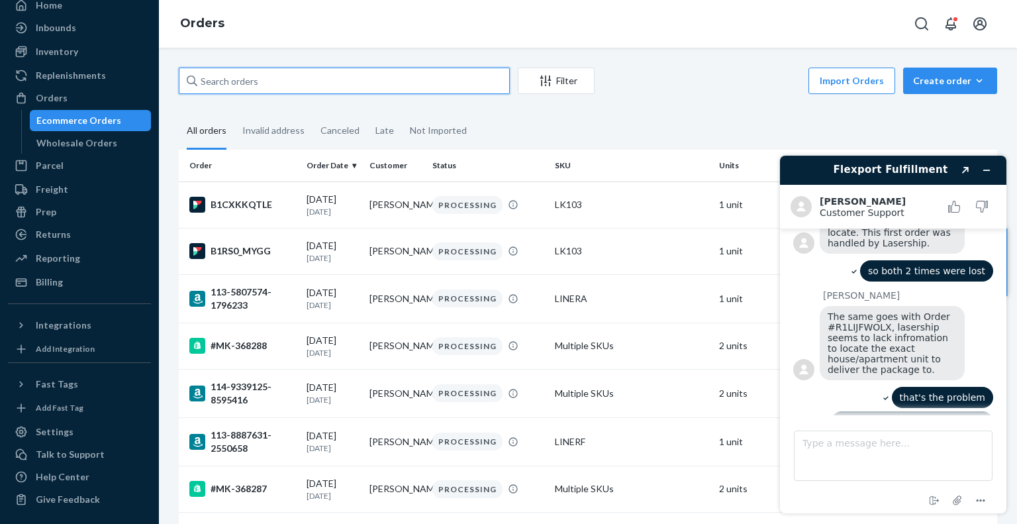
click at [271, 87] on input "text" at bounding box center [344, 81] width 331 height 26
paste input "MK-355877"
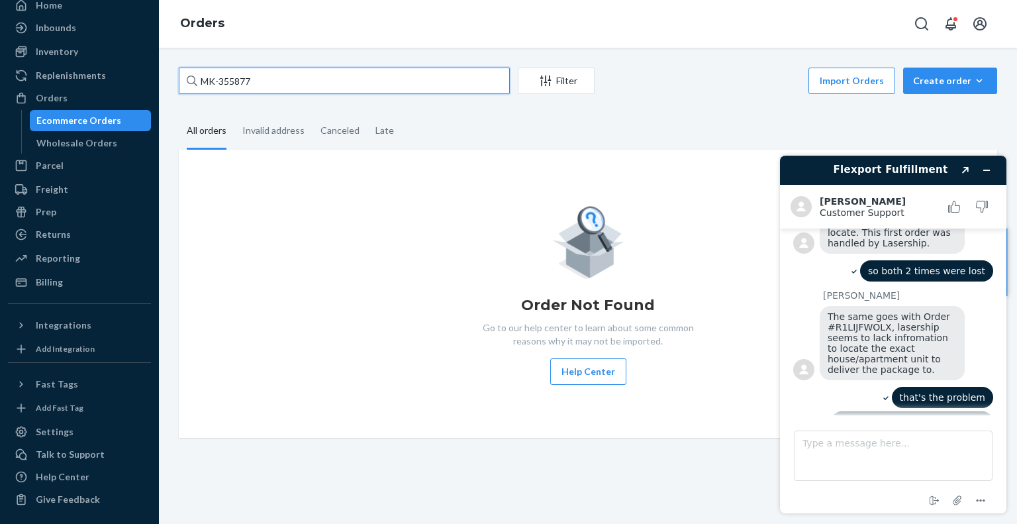
type input "MK-355877"
click at [944, 80] on div "Create order" at bounding box center [950, 80] width 74 height 13
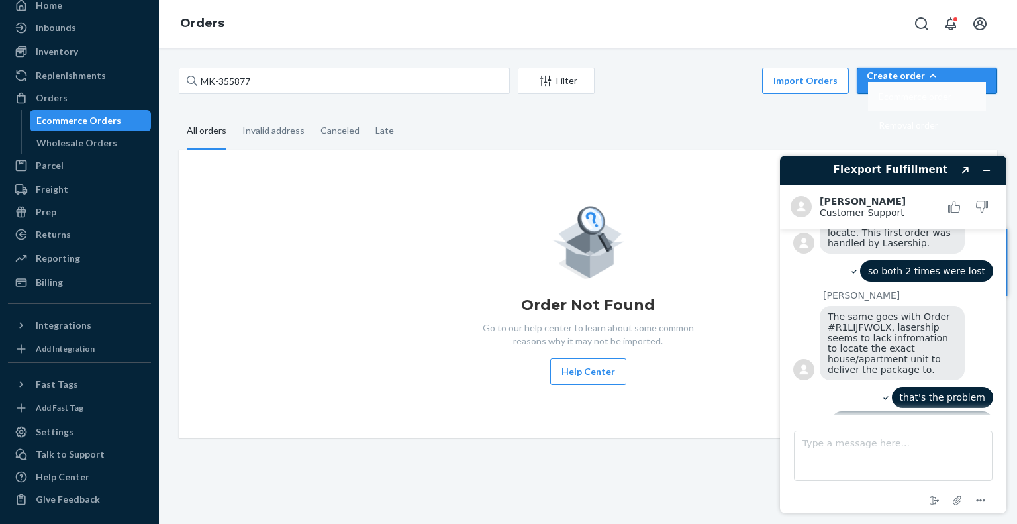
click at [948, 101] on span "Ecommerce order" at bounding box center [914, 96] width 73 height 9
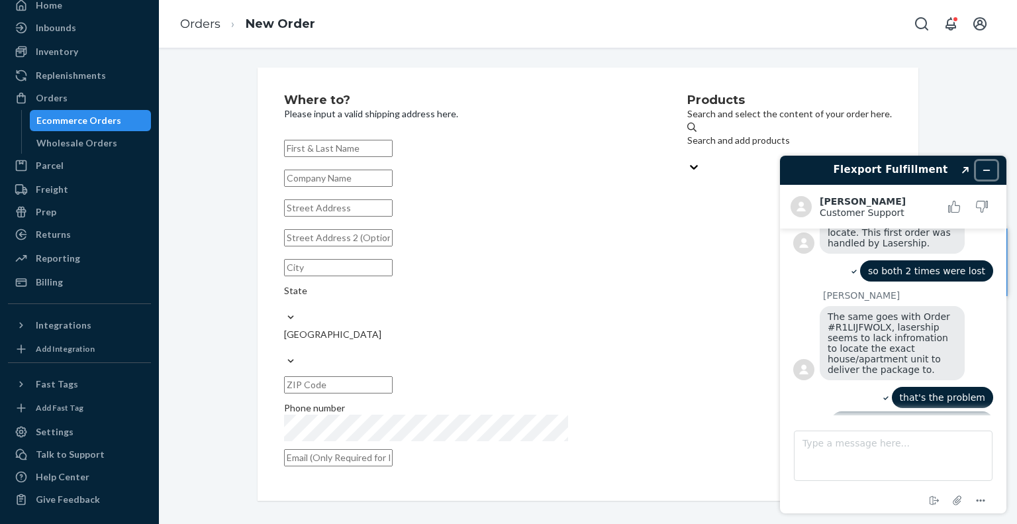
click at [990, 168] on icon "Minimize widget" at bounding box center [986, 169] width 9 height 9
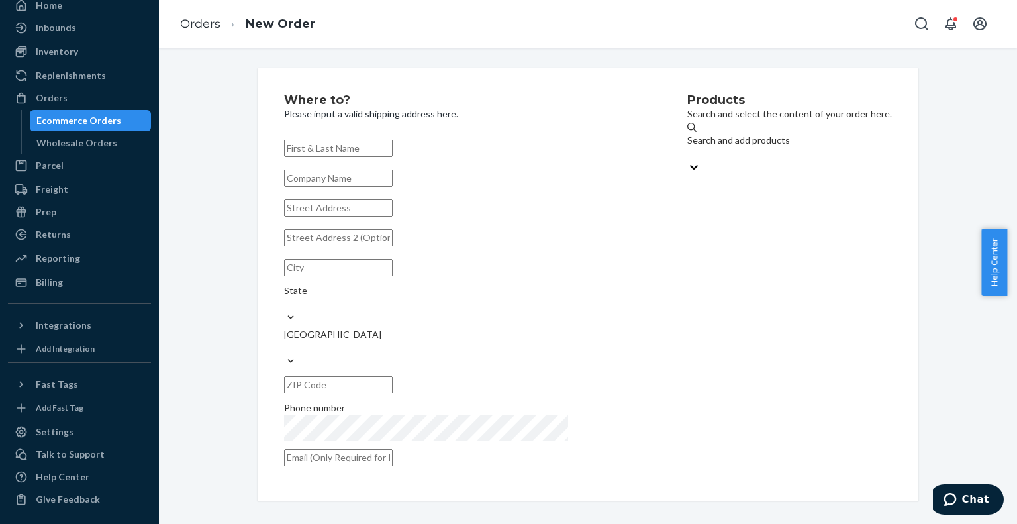
click at [355, 142] on input "text" at bounding box center [338, 148] width 109 height 17
type input "[PERSON_NAME]"
click at [339, 216] on input "text" at bounding box center [338, 207] width 109 height 17
paste input "[STREET_ADDRESS]"
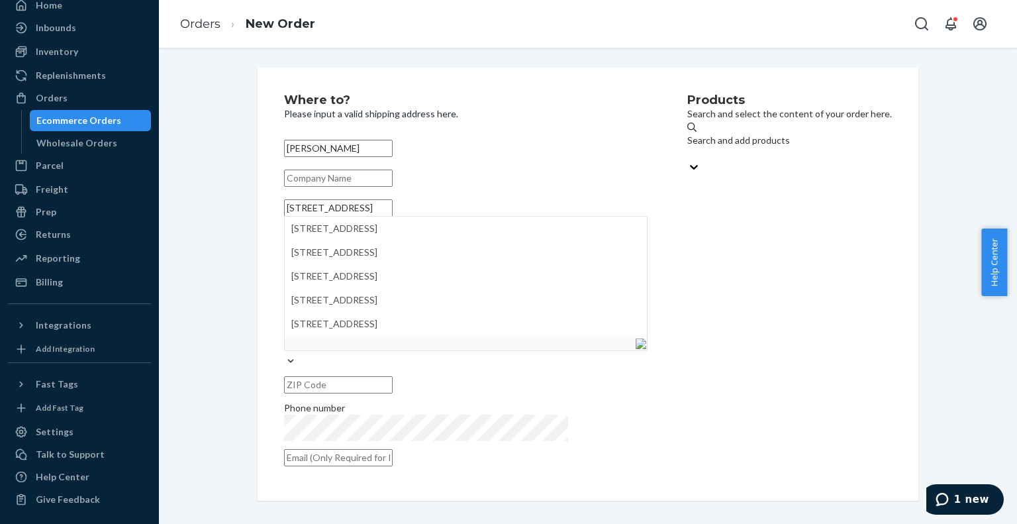
type input "[STREET_ADDRESS]"
click at [371, 276] on input "text" at bounding box center [338, 267] width 109 height 17
paste input "Coral Gables"
type input "Coral Gables"
click at [392, 376] on input "text" at bounding box center [338, 384] width 109 height 17
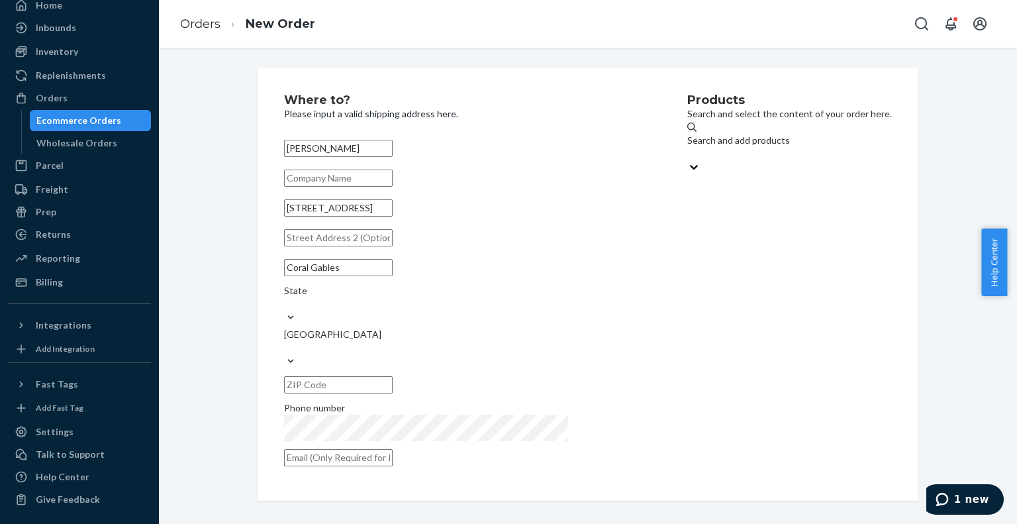
paste input "33134-3561"
type input "33134-3561"
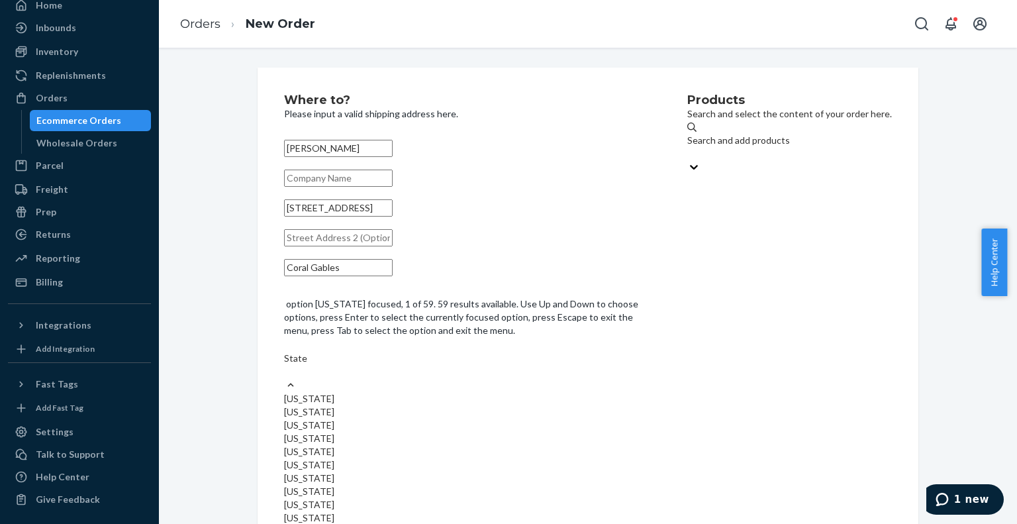
click at [461, 351] on div "State" at bounding box center [465, 364] width 363 height 26
click at [285, 365] on input "option [US_STATE] focused, 1 of 59. 59 results available. Use Up and Down to ch…" at bounding box center [284, 371] width 1 height 13
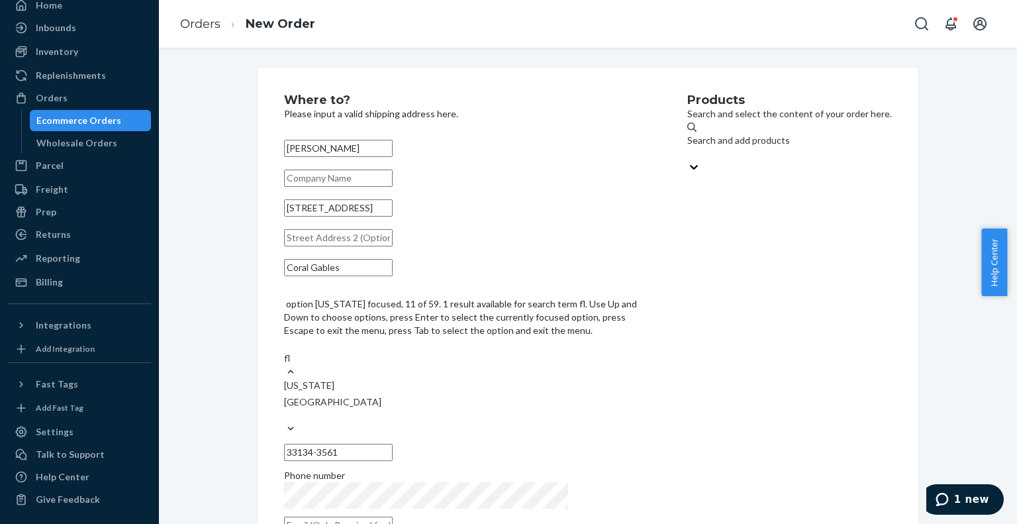
type input "flo"
click at [472, 379] on div "[US_STATE]" at bounding box center [465, 385] width 363 height 13
click at [296, 351] on input "flo" at bounding box center [290, 357] width 12 height 13
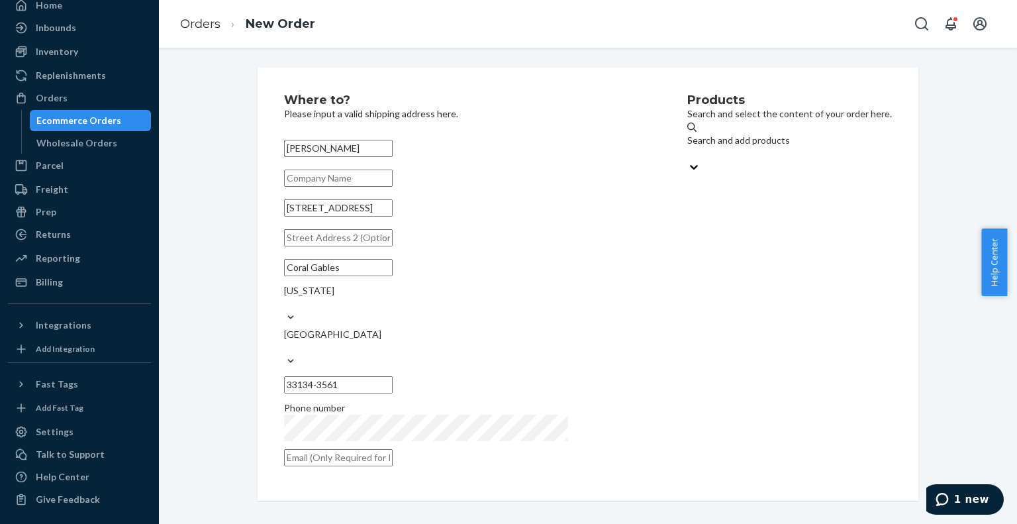
click at [687, 338] on div "Products Search and select the content of your order here. Search and add produ…" at bounding box center [789, 284] width 205 height 380
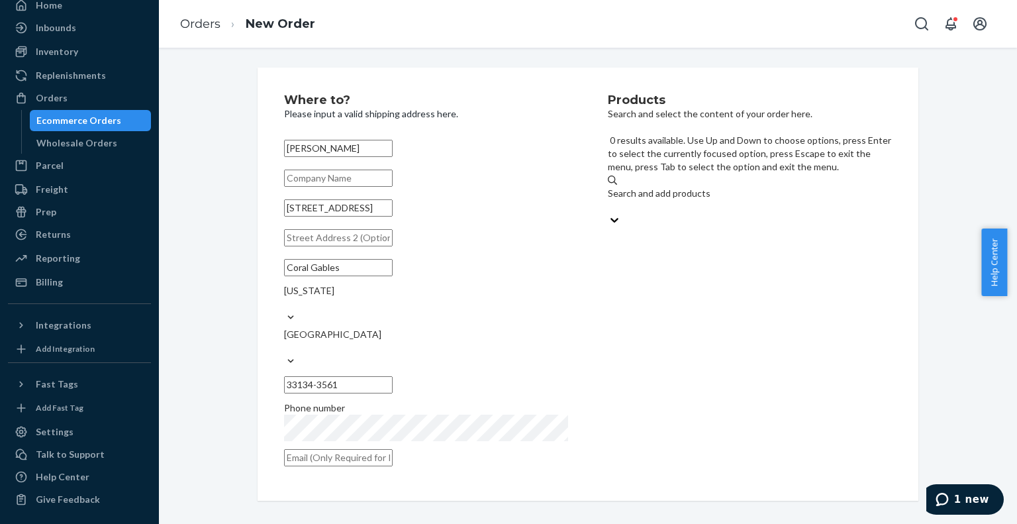
click at [703, 187] on div "Search and add products" at bounding box center [750, 193] width 284 height 13
click at [609, 200] on input "0 results available. Use Up and Down to choose options, press Enter to select t…" at bounding box center [608, 206] width 1 height 13
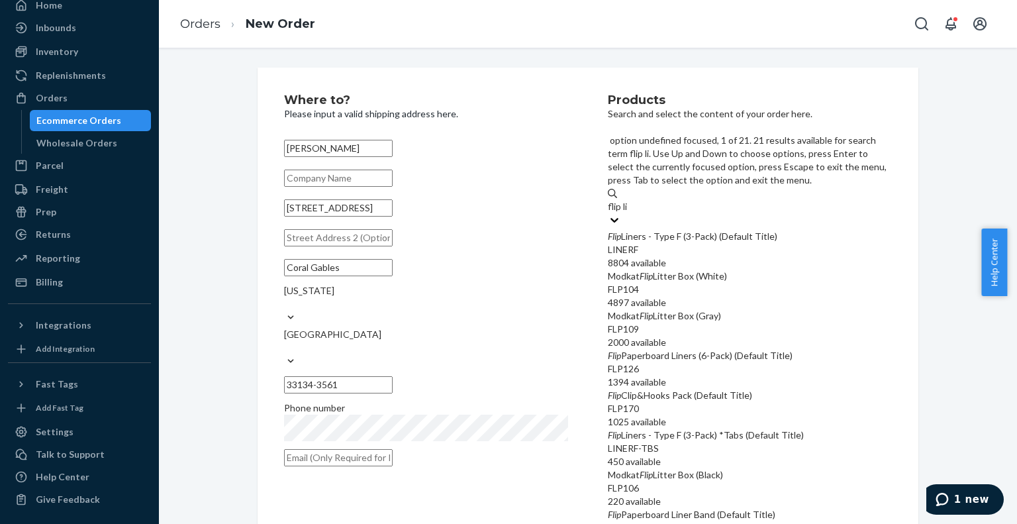
type input "flip lid"
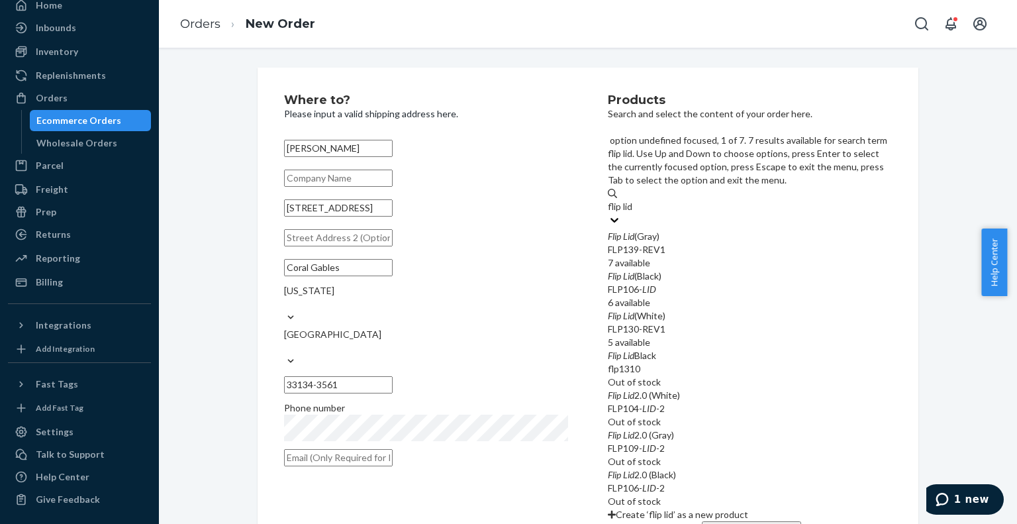
click at [702, 230] on div "Flip Lid (Gray)" at bounding box center [750, 236] width 284 height 13
click at [633, 200] on input "flip lid" at bounding box center [621, 206] width 26 height 13
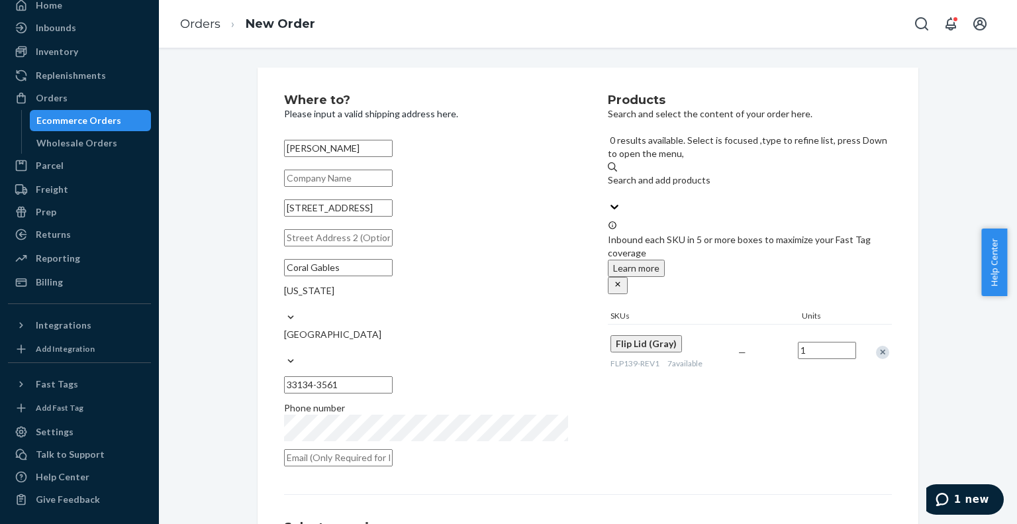
scroll to position [132, 0]
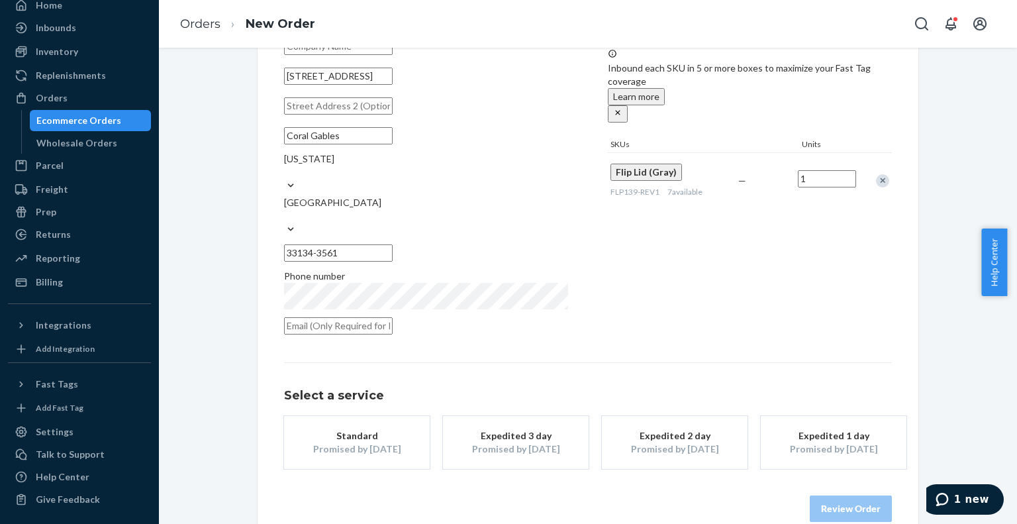
click at [373, 442] on div "Promised by [DATE]" at bounding box center [357, 448] width 106 height 13
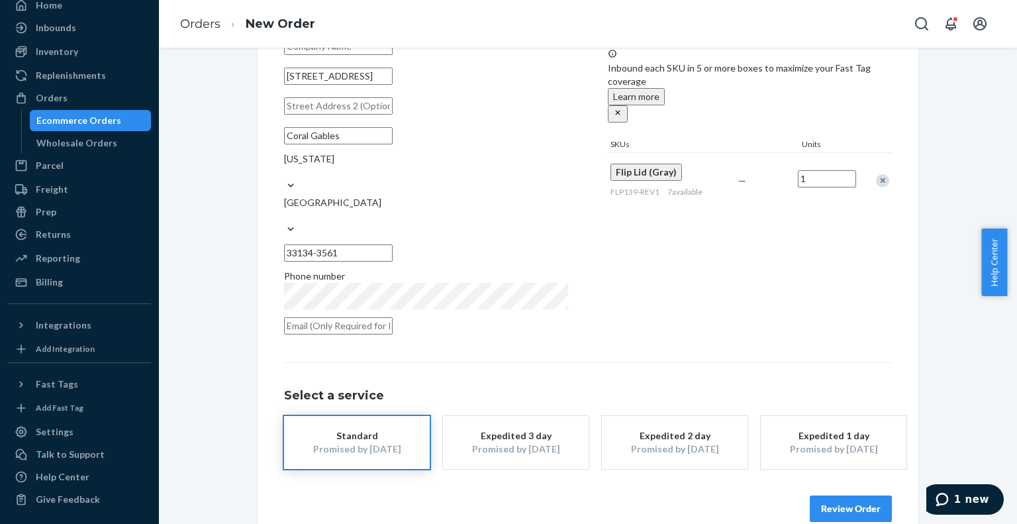
click at [837, 495] on button "Review Order" at bounding box center [850, 508] width 82 height 26
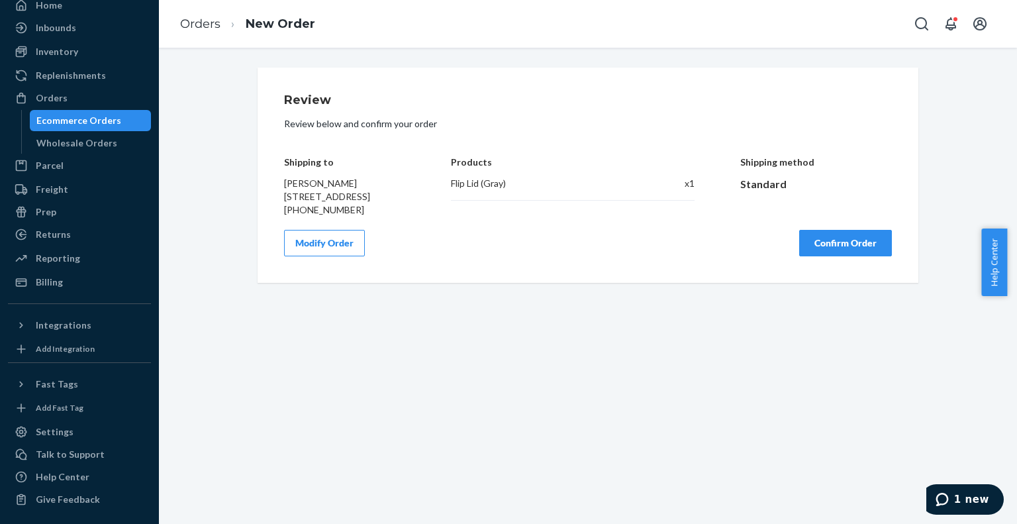
click at [872, 256] on button "Confirm Order" at bounding box center [845, 243] width 93 height 26
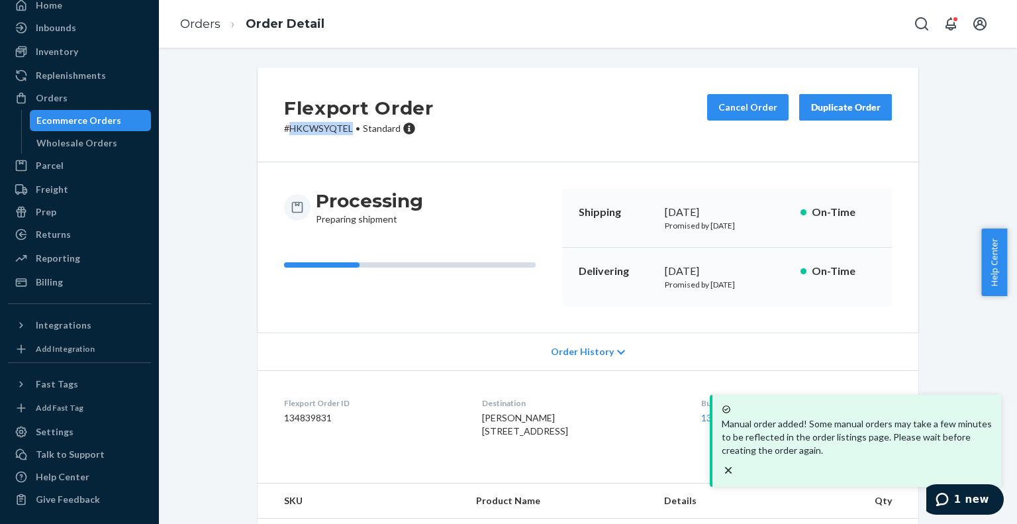
drag, startPoint x: 345, startPoint y: 129, endPoint x: 285, endPoint y: 124, distance: 60.5
click at [285, 124] on p "# HKCWSYQTEL • Standard" at bounding box center [359, 128] width 150 height 13
copy p "HKCWSYQTEL"
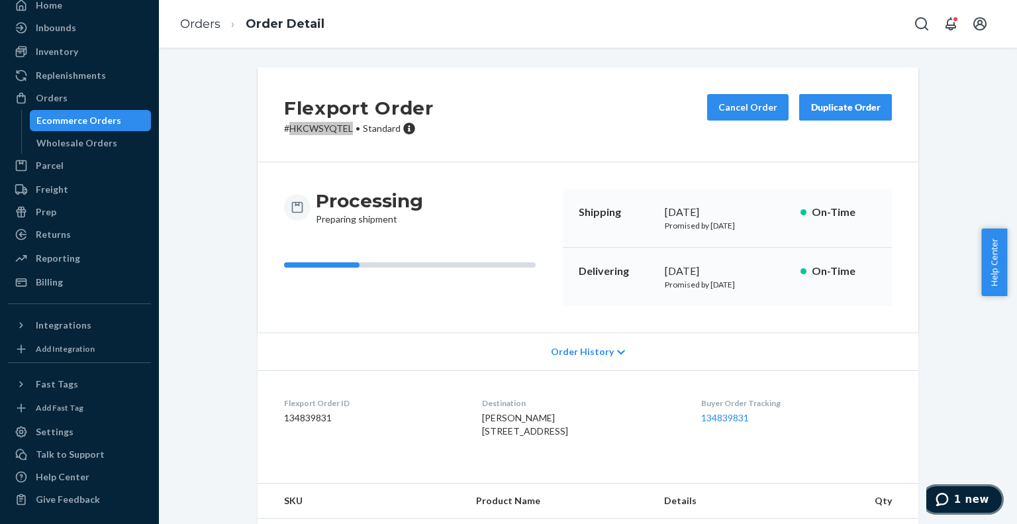
click at [948, 504] on icon "1 new" at bounding box center [941, 498] width 13 height 13
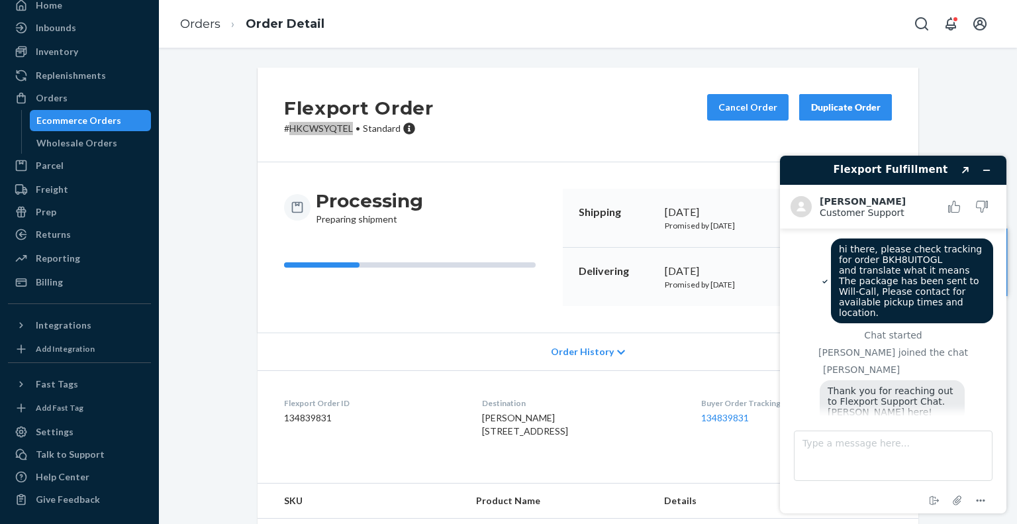
scroll to position [1392, 0]
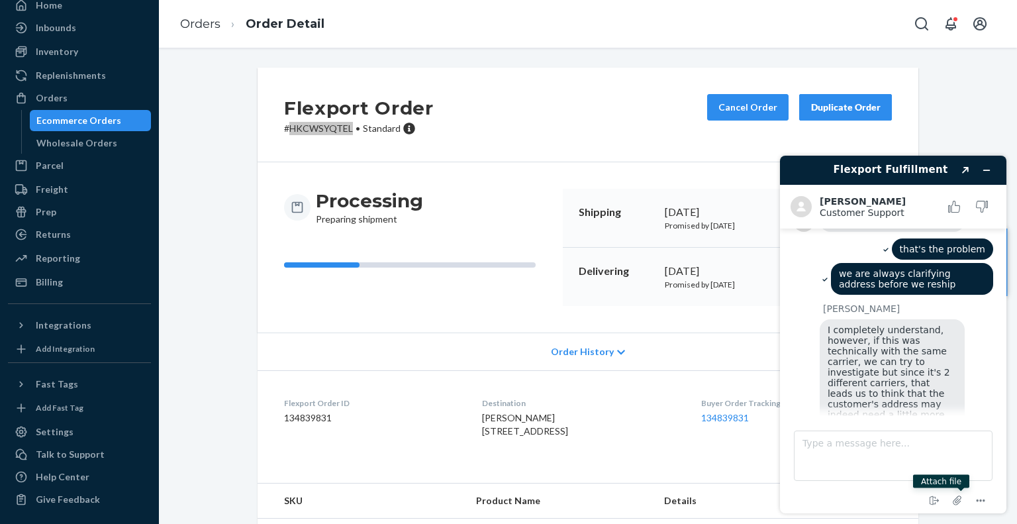
click at [911, 381] on span "I completely understand, however, if this was technically with the same carrier…" at bounding box center [889, 403] width 125 height 159
click at [839, 462] on textarea "Type a message here..." at bounding box center [893, 455] width 199 height 50
type textarea "thanks, though customers already clarified first time..."
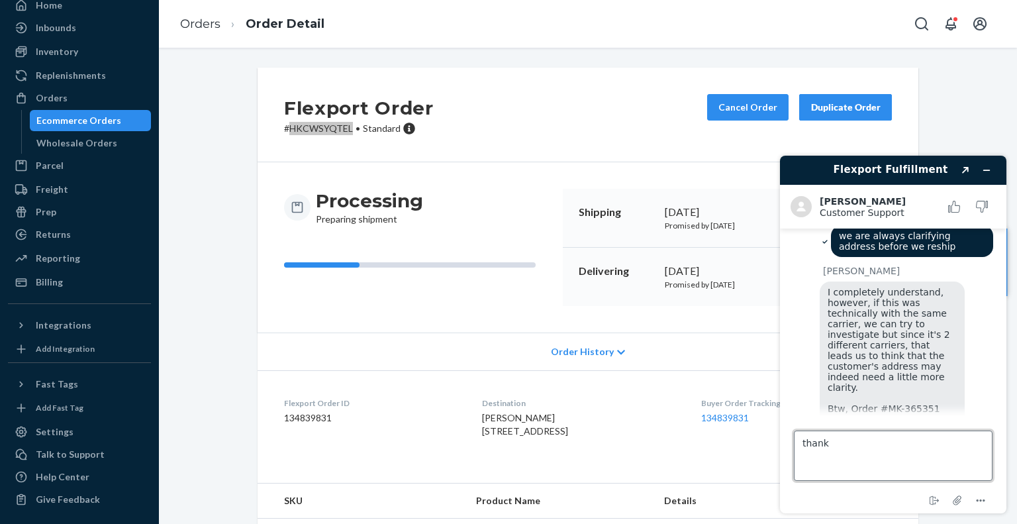
type textarea "thanks"
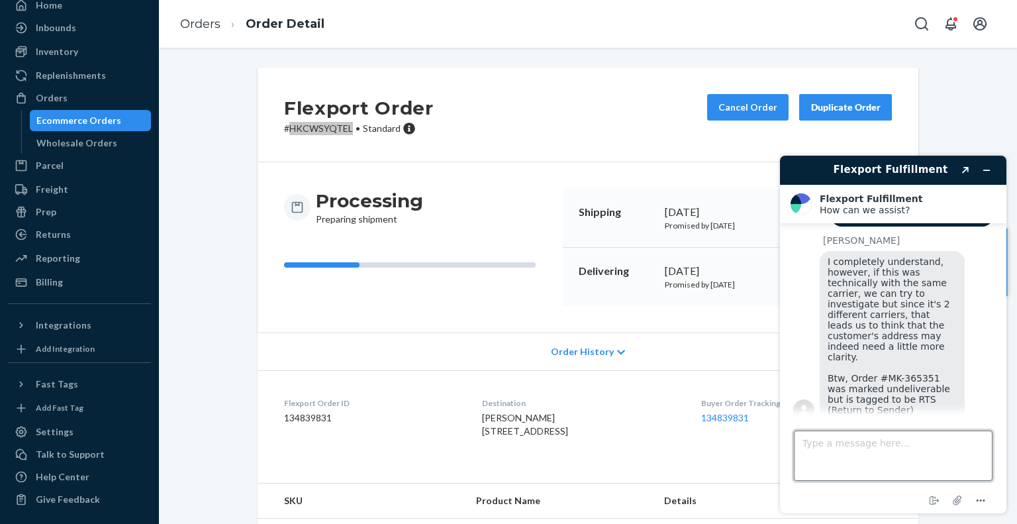
scroll to position [1577, 0]
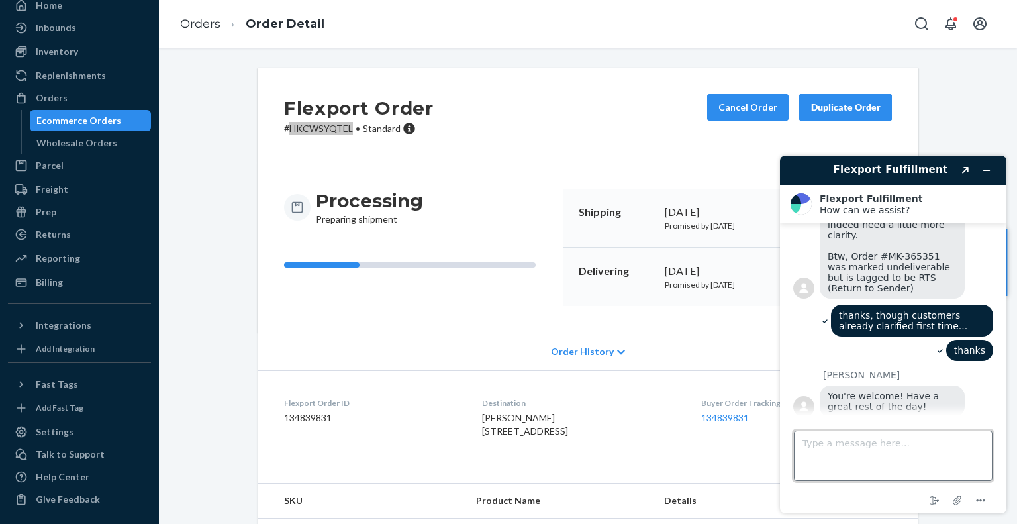
click at [899, 445] on textarea "Type a message here..." at bounding box center [893, 455] width 199 height 50
